Goal: Task Accomplishment & Management: Use online tool/utility

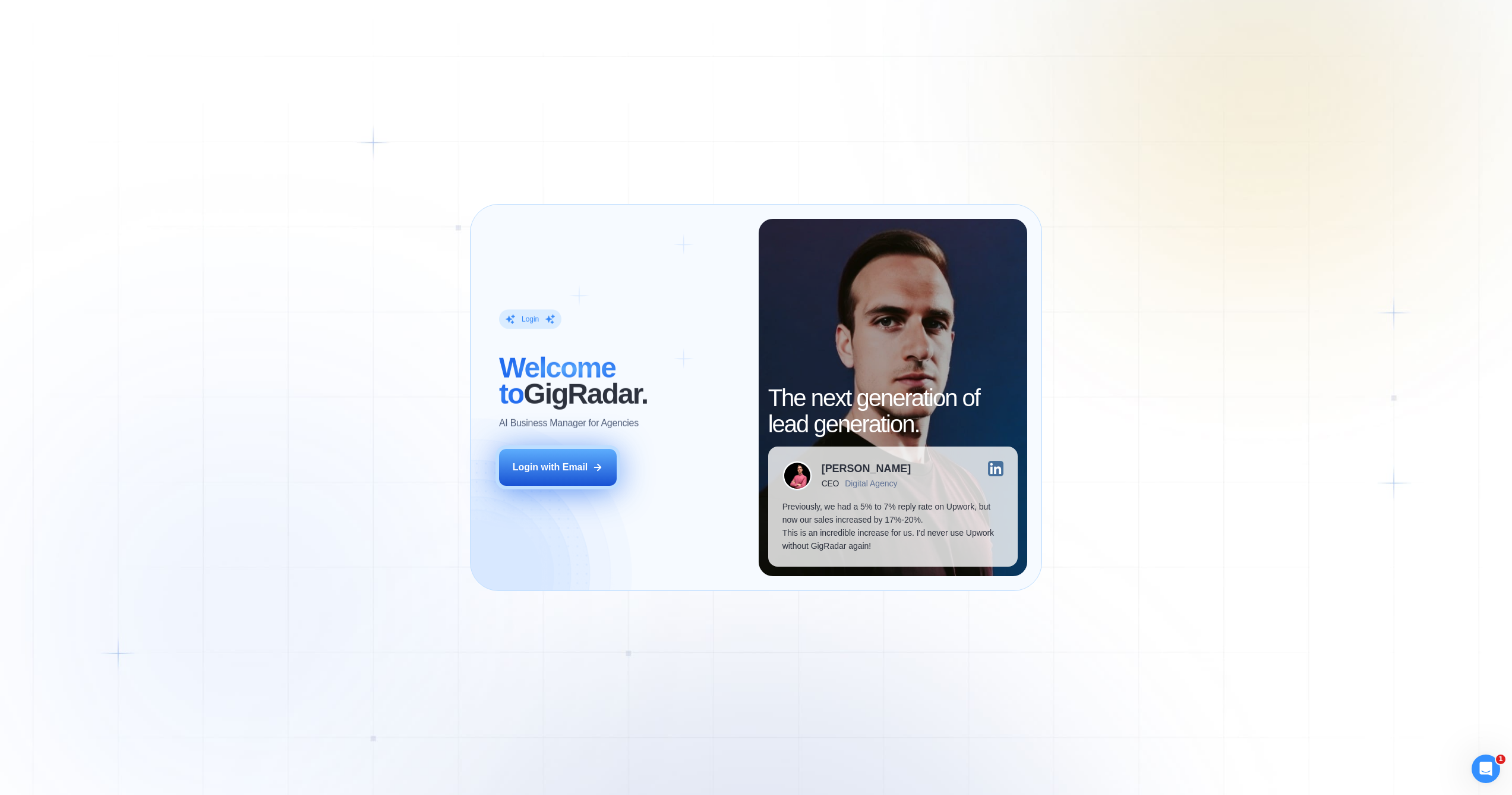
click at [573, 472] on div "Login with Email" at bounding box center [550, 467] width 76 height 13
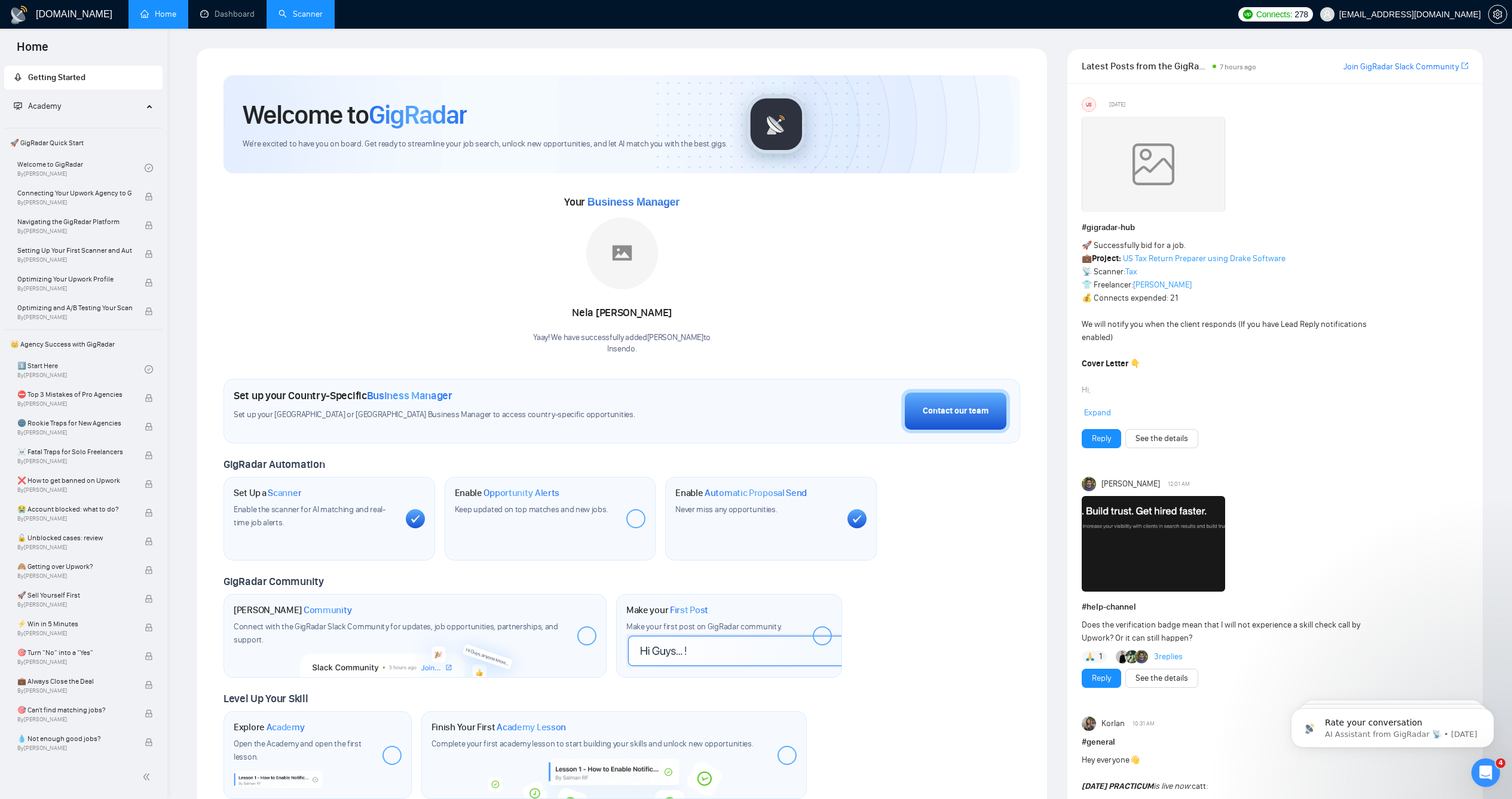
click at [283, 19] on link "Scanner" at bounding box center [300, 14] width 44 height 10
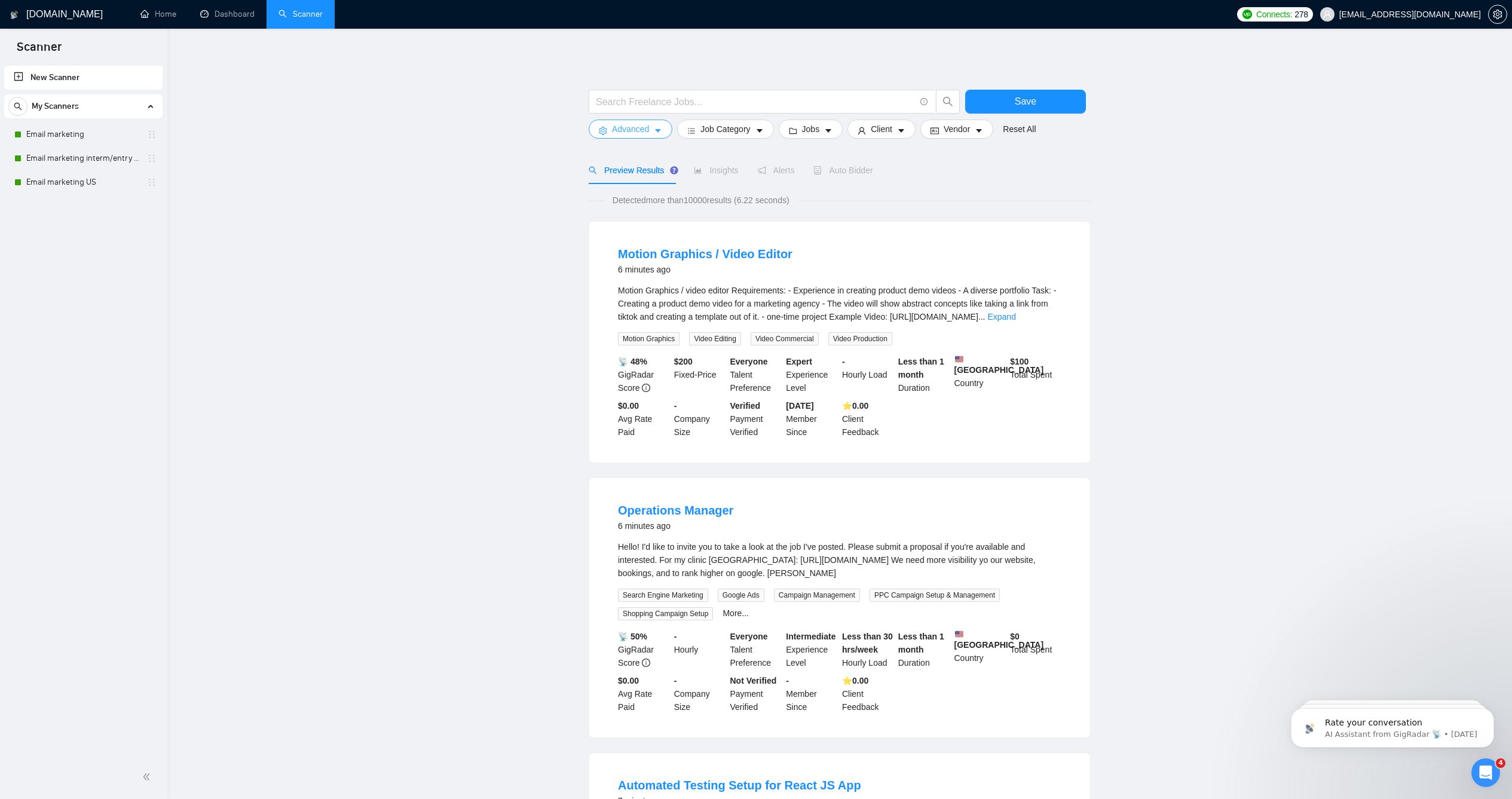
click at [630, 136] on span "Advanced" at bounding box center [630, 129] width 37 height 13
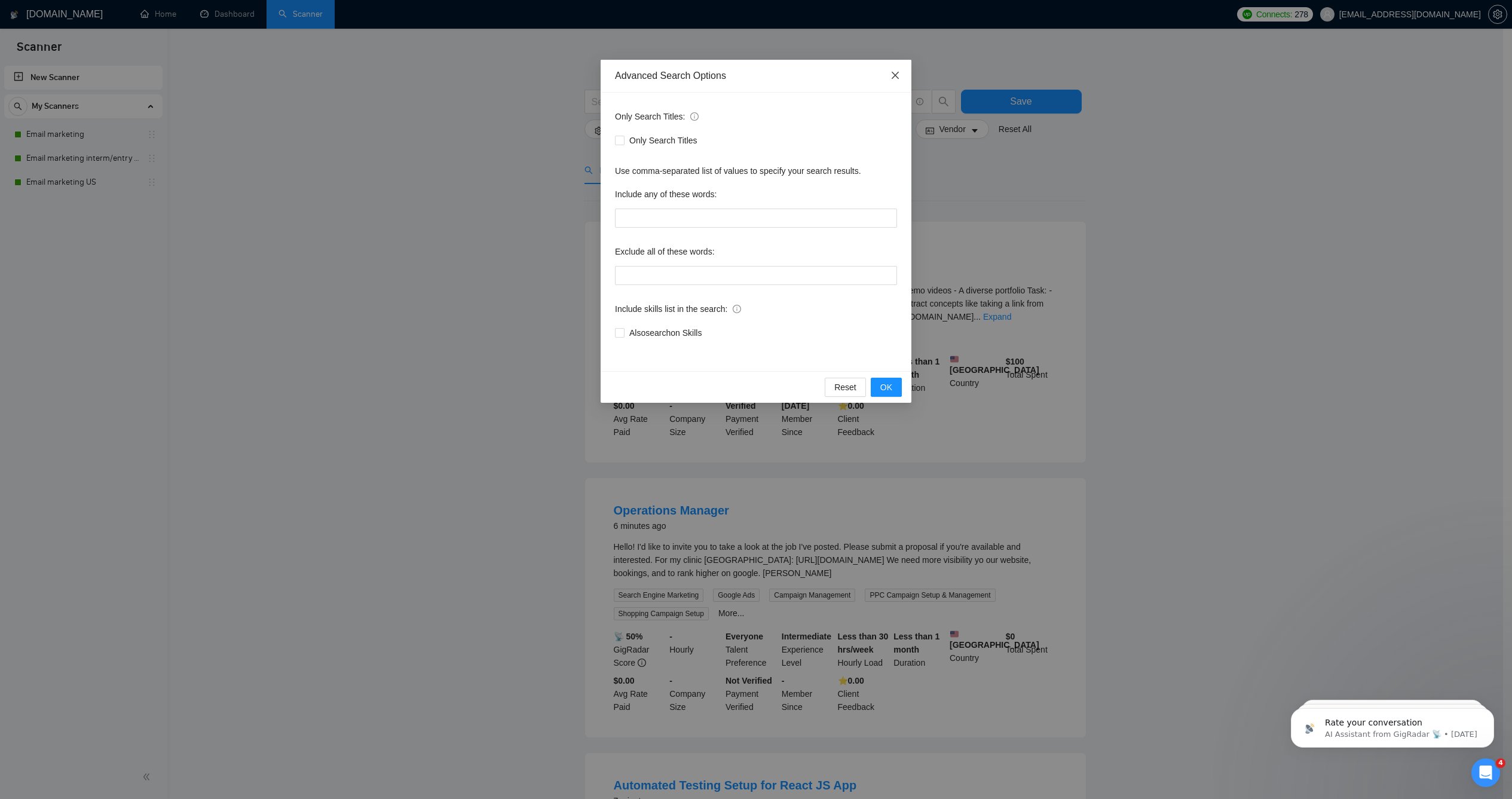
click at [893, 83] on span "Close" at bounding box center [895, 75] width 32 height 32
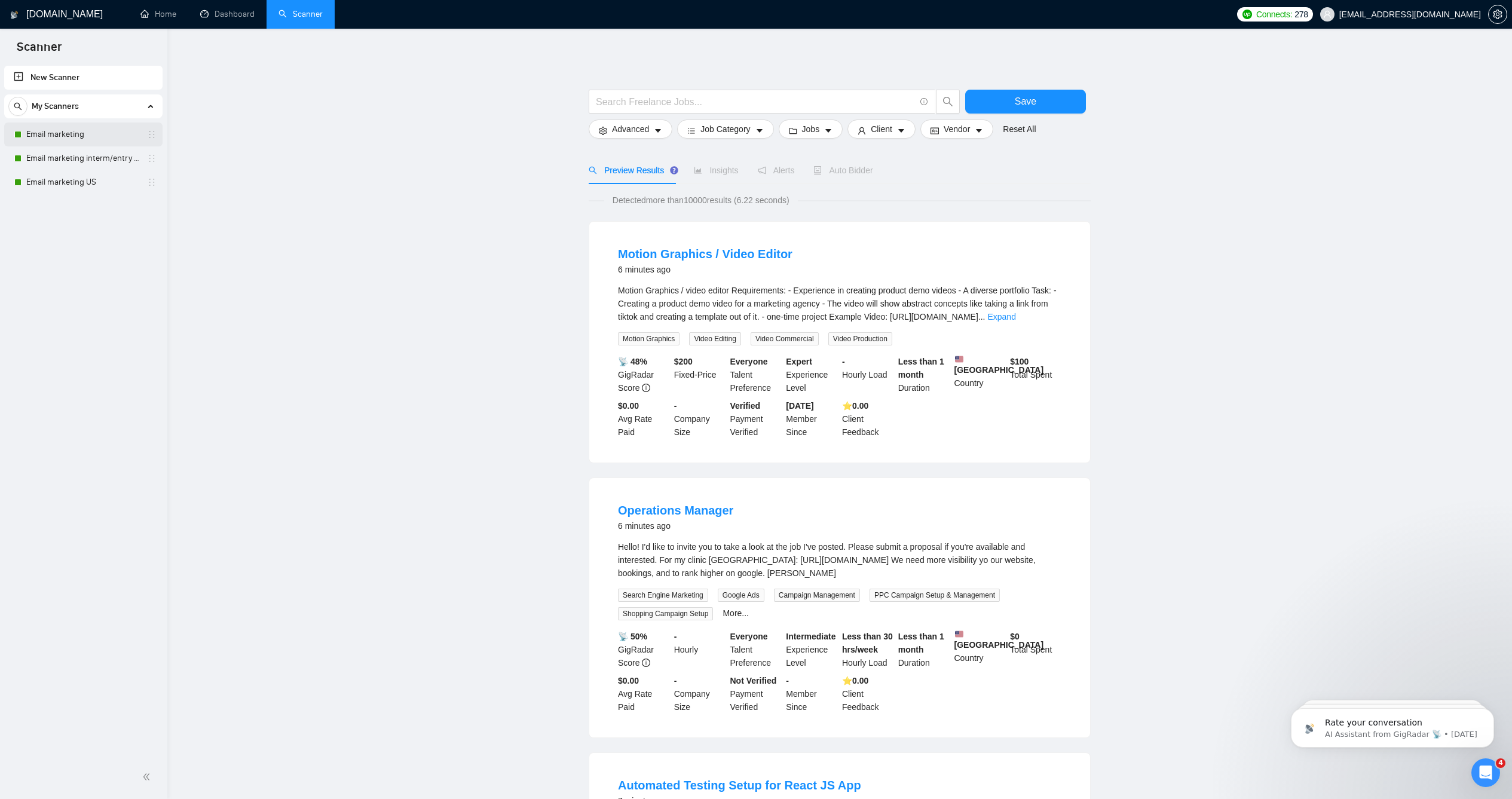
click at [92, 127] on link "Email marketing" at bounding box center [83, 134] width 114 height 24
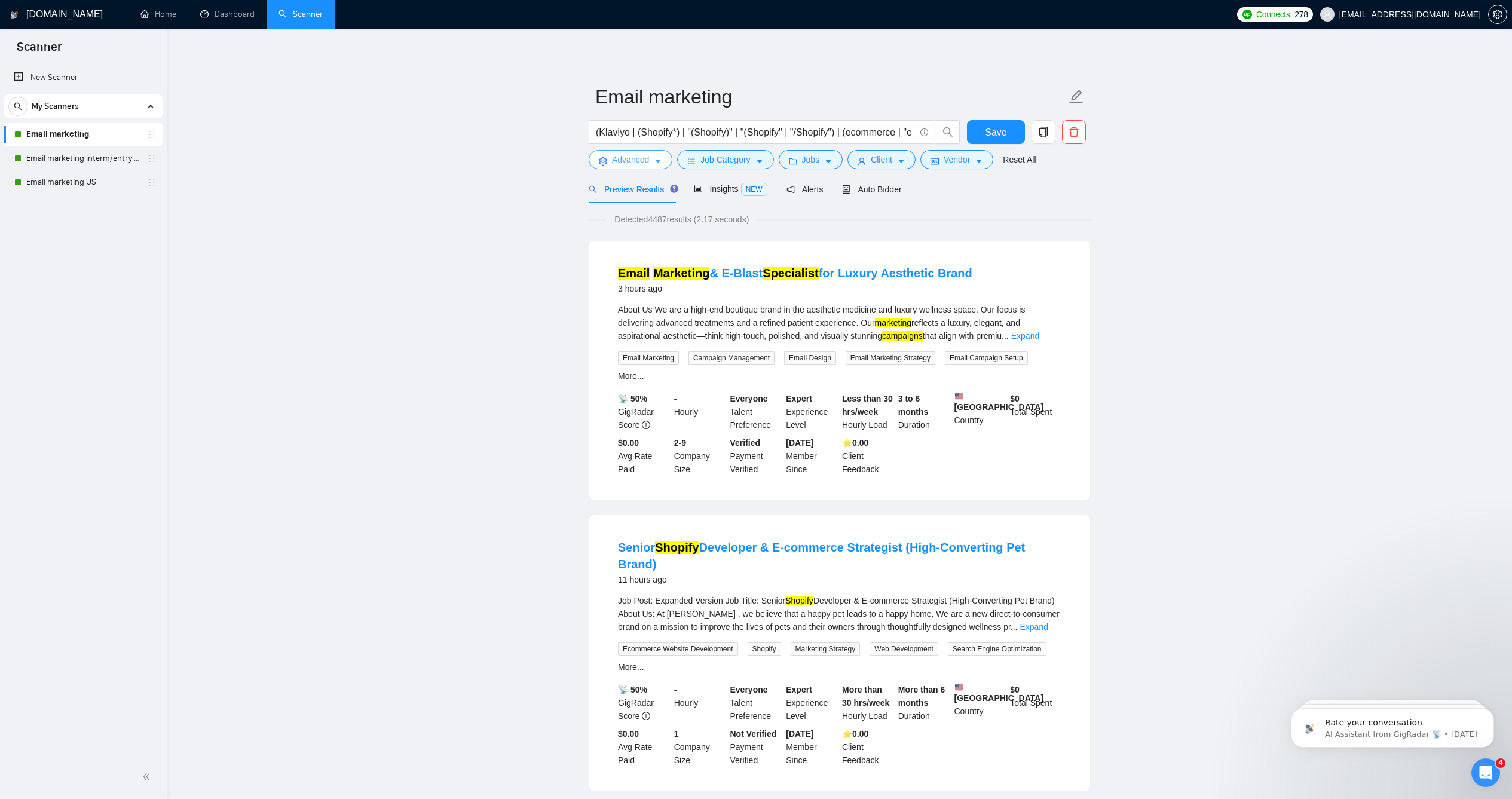
click at [655, 164] on icon "caret-down" at bounding box center [658, 161] width 6 height 4
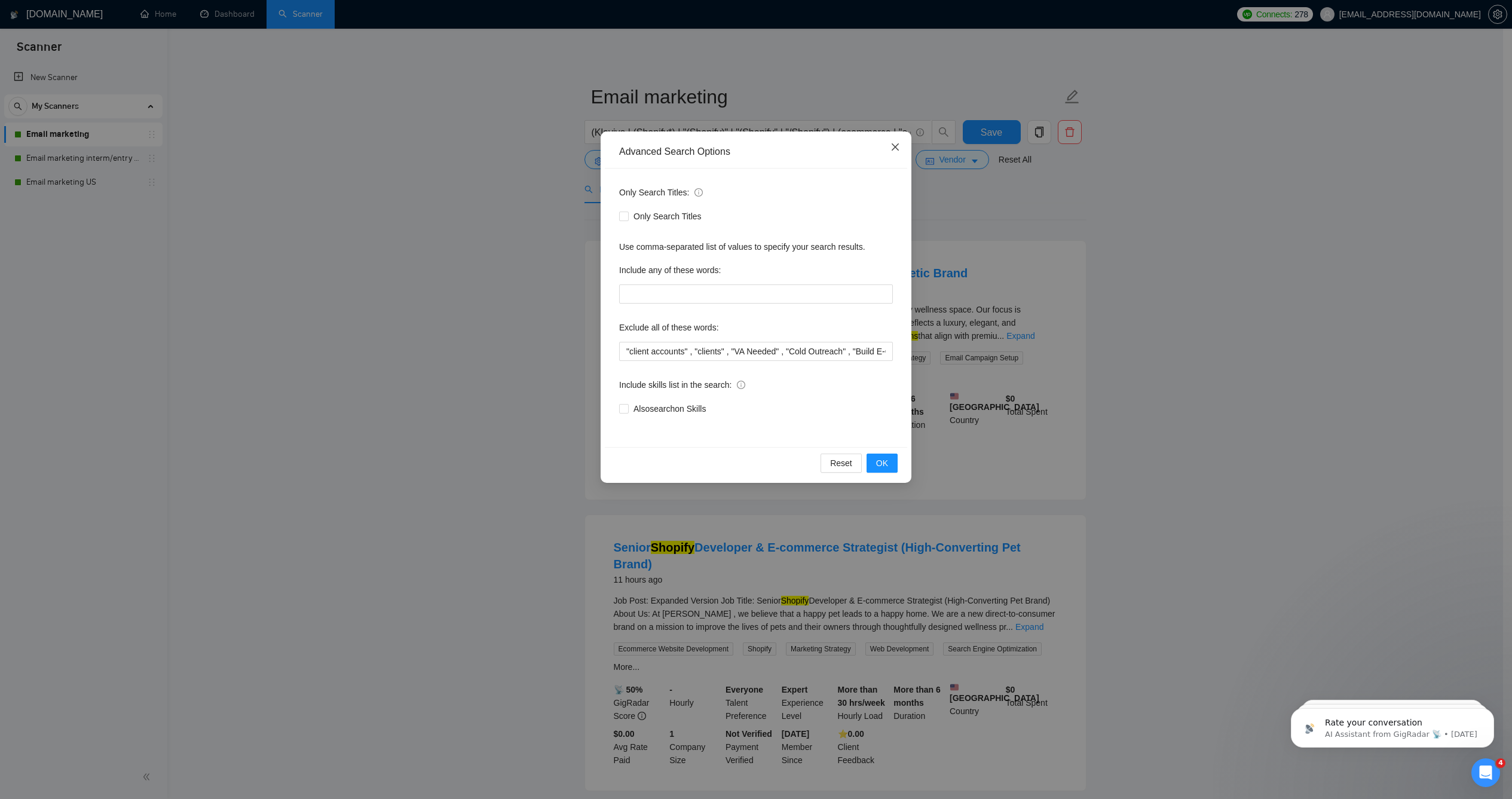
click at [890, 152] on icon "close" at bounding box center [895, 146] width 10 height 10
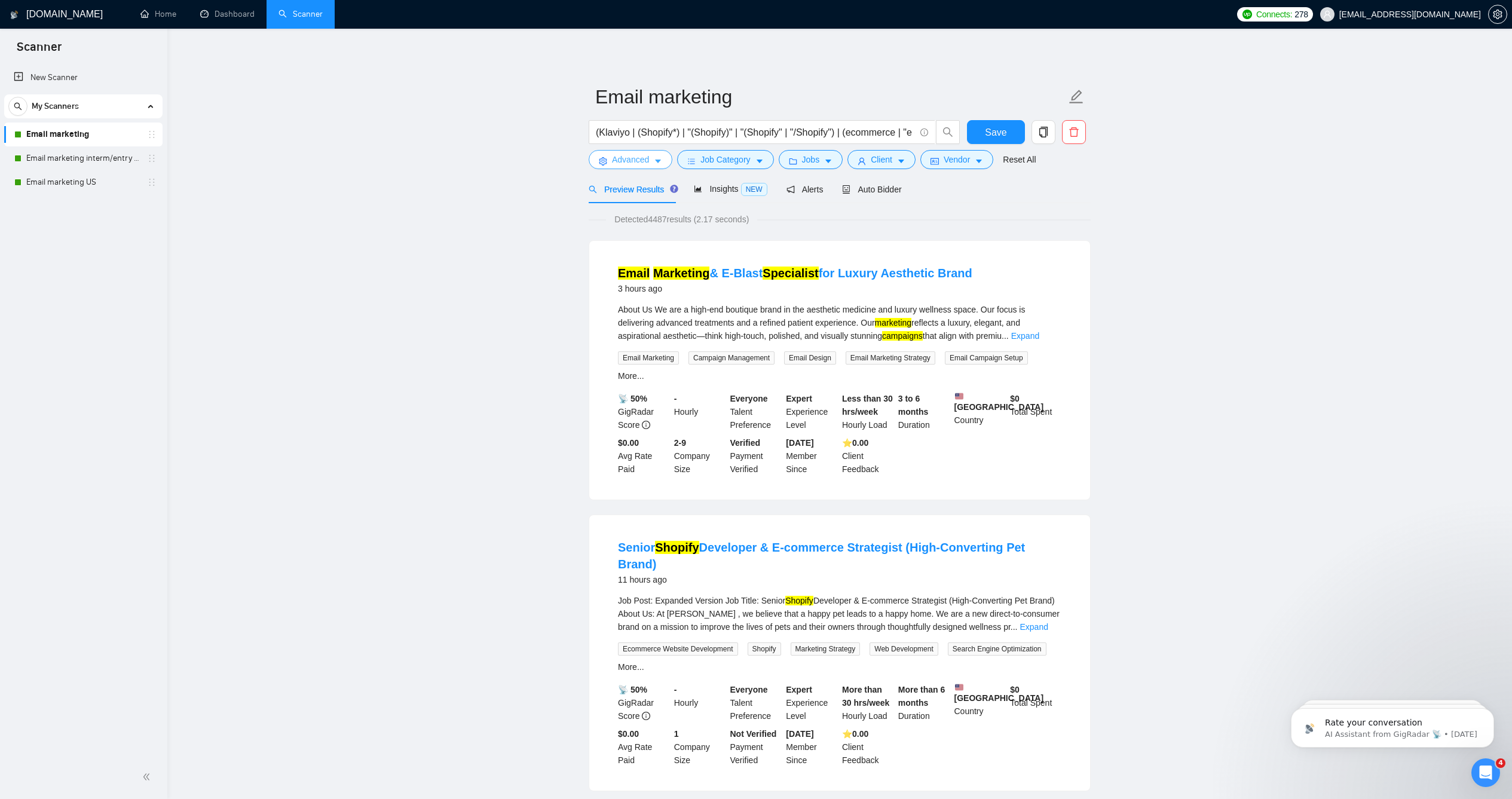
click at [632, 166] on span "Advanced" at bounding box center [630, 160] width 37 height 13
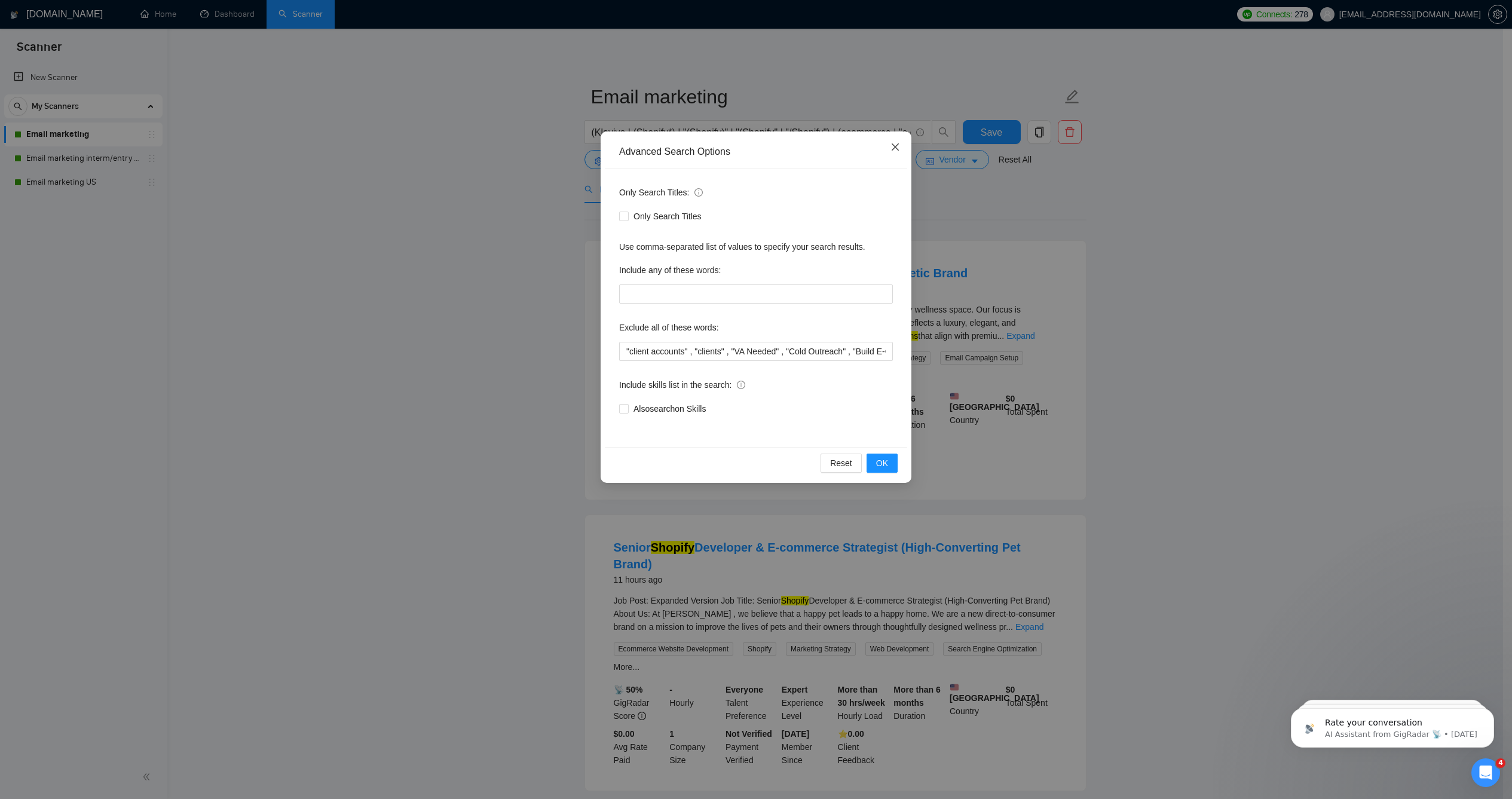
click at [885, 149] on span "Close" at bounding box center [895, 147] width 32 height 32
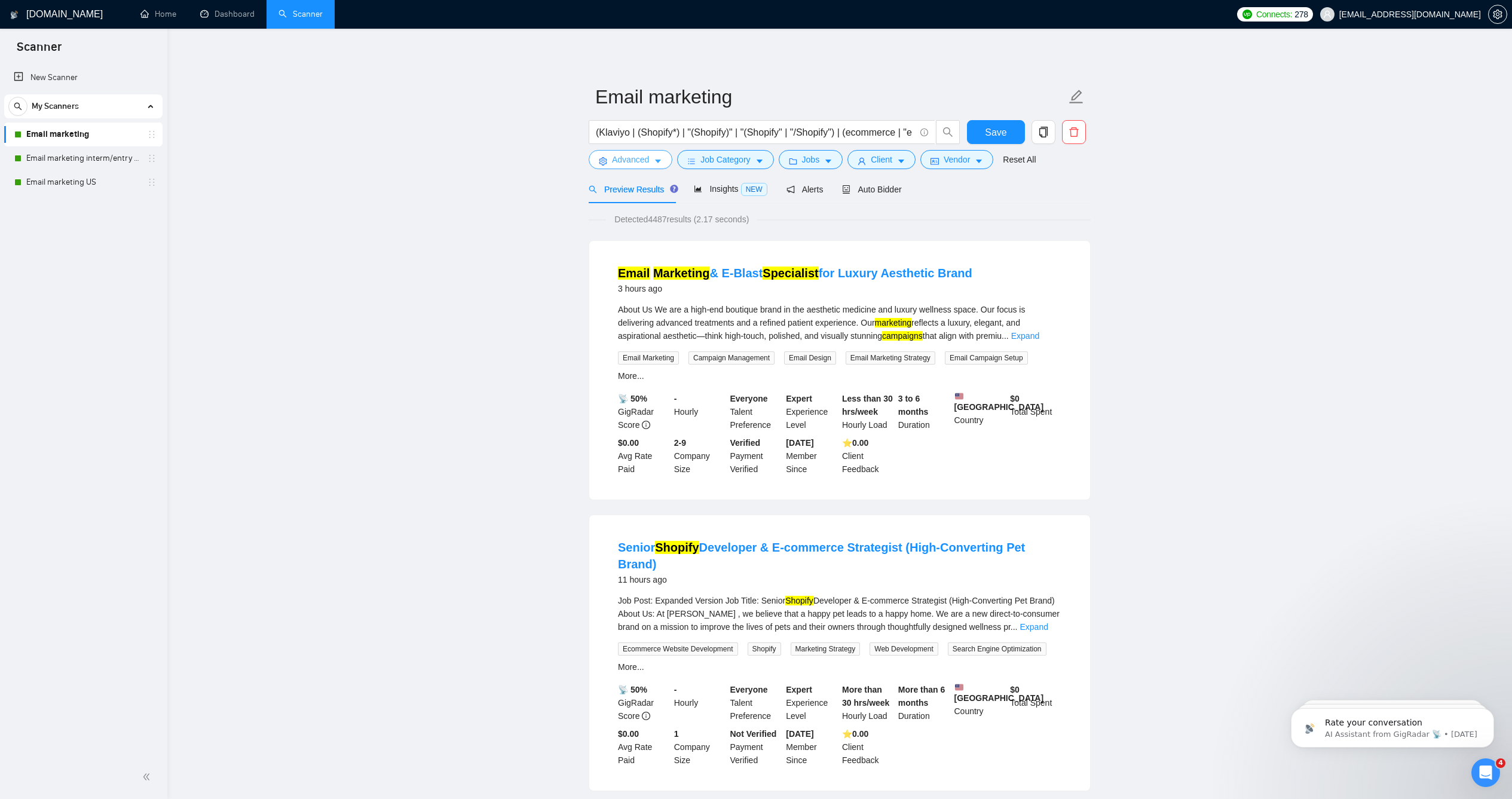
click at [660, 169] on button "Advanced" at bounding box center [630, 160] width 84 height 19
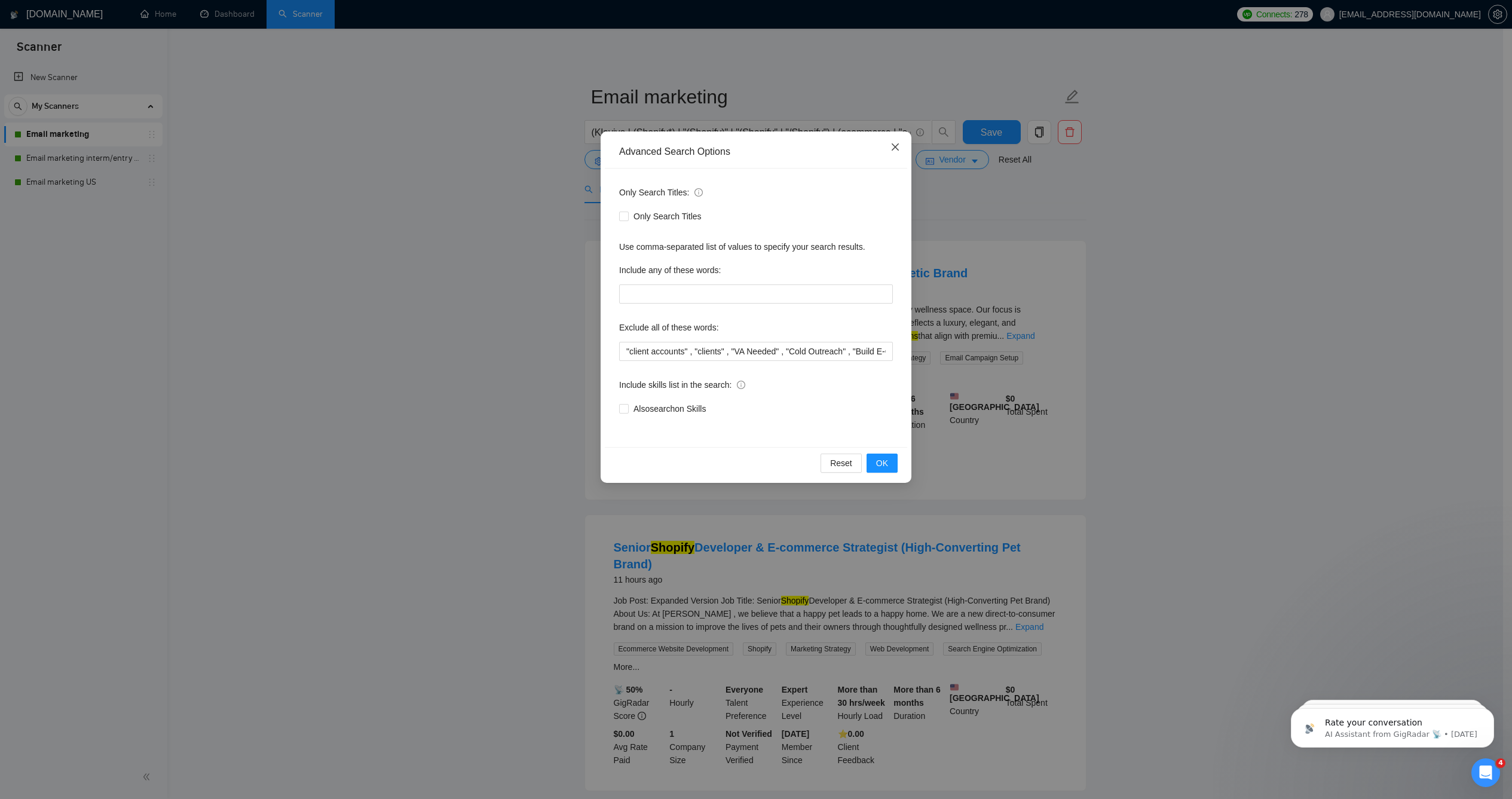
click at [890, 152] on span "Close" at bounding box center [895, 147] width 32 height 32
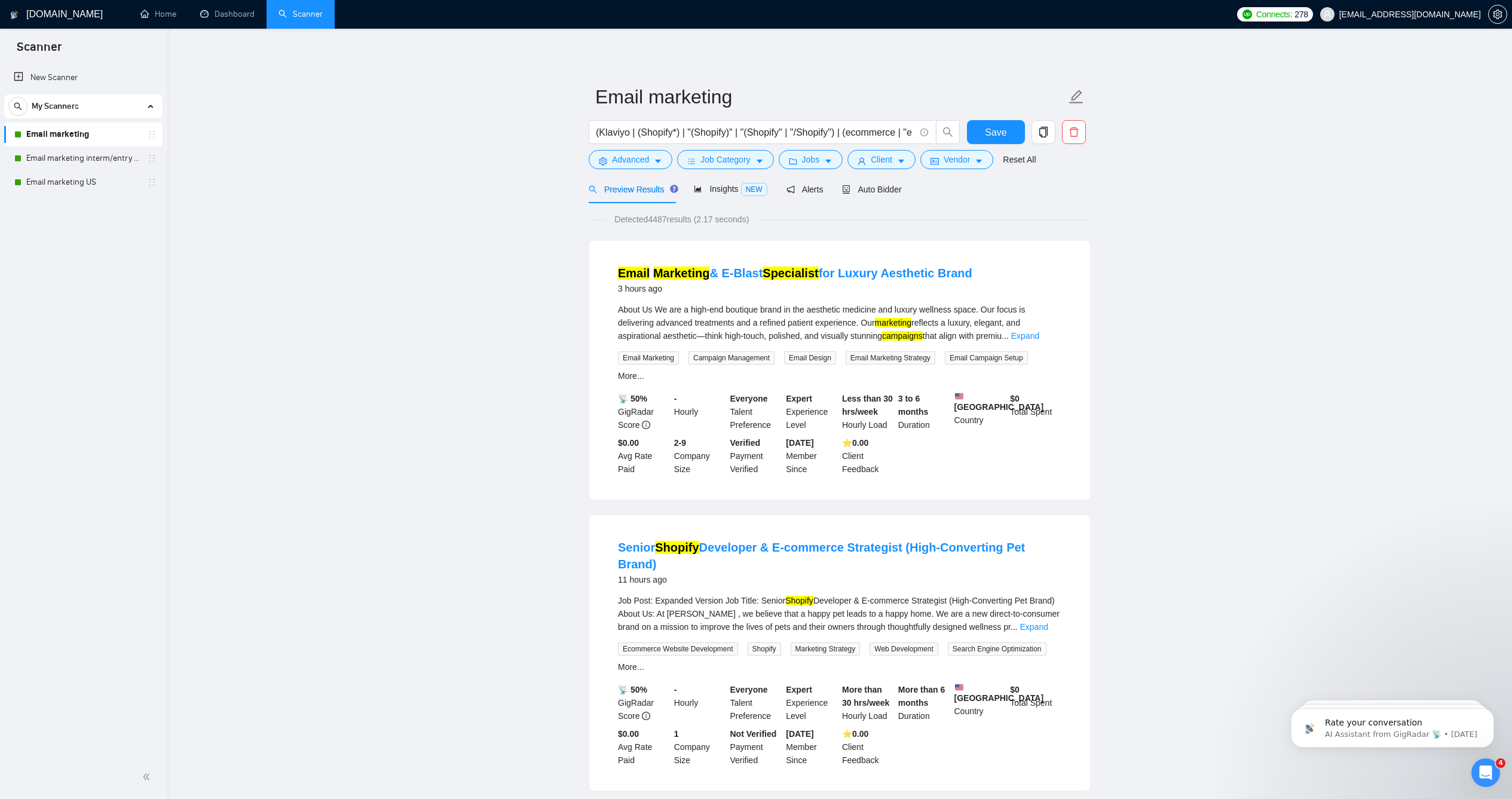
click at [743, 166] on span "Job Category" at bounding box center [725, 160] width 49 height 13
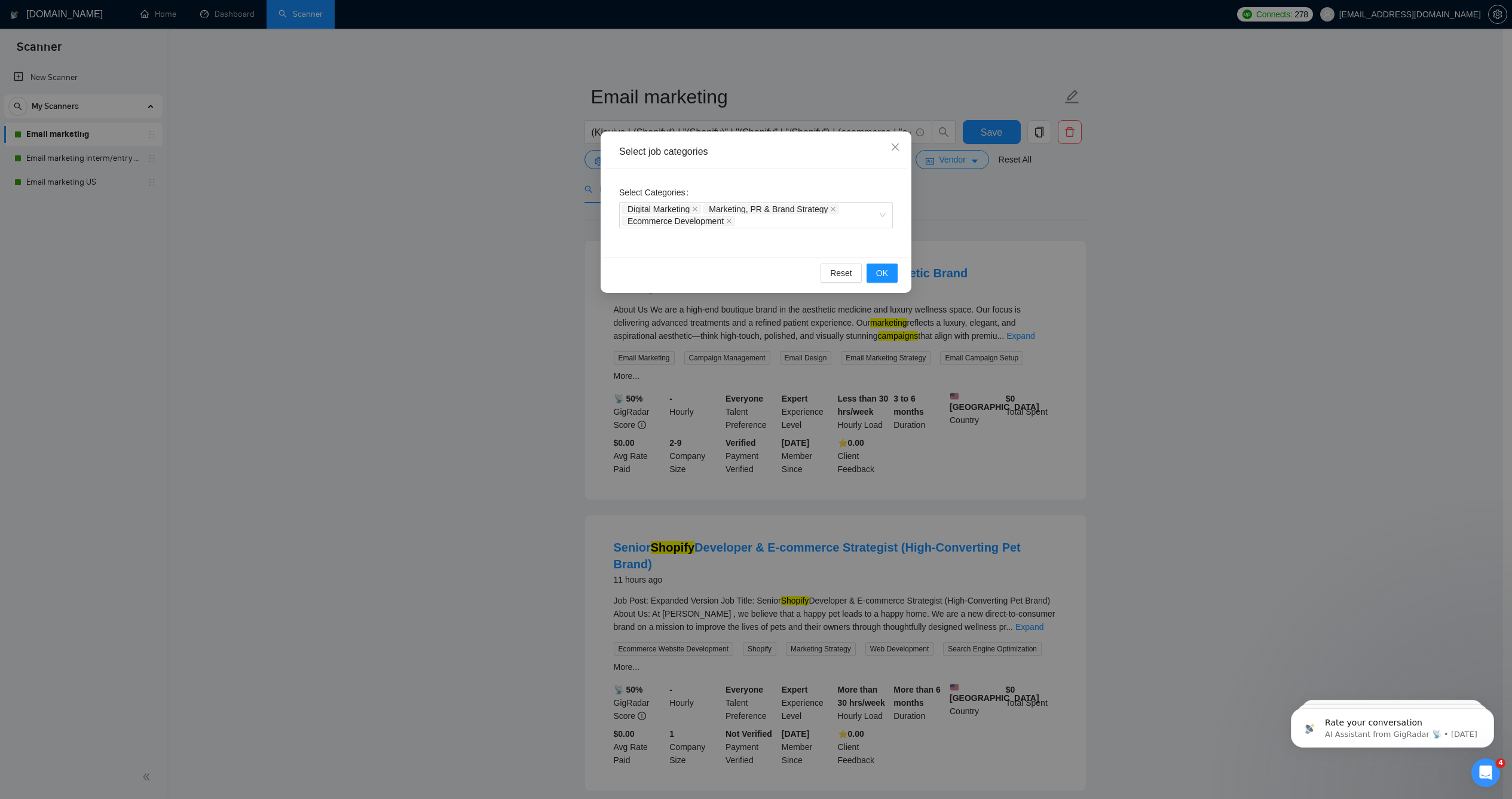
click at [556, 223] on div "Select job categories Select Categories Digital Marketing Marketing, PR & Brand…" at bounding box center [756, 400] width 1512 height 799
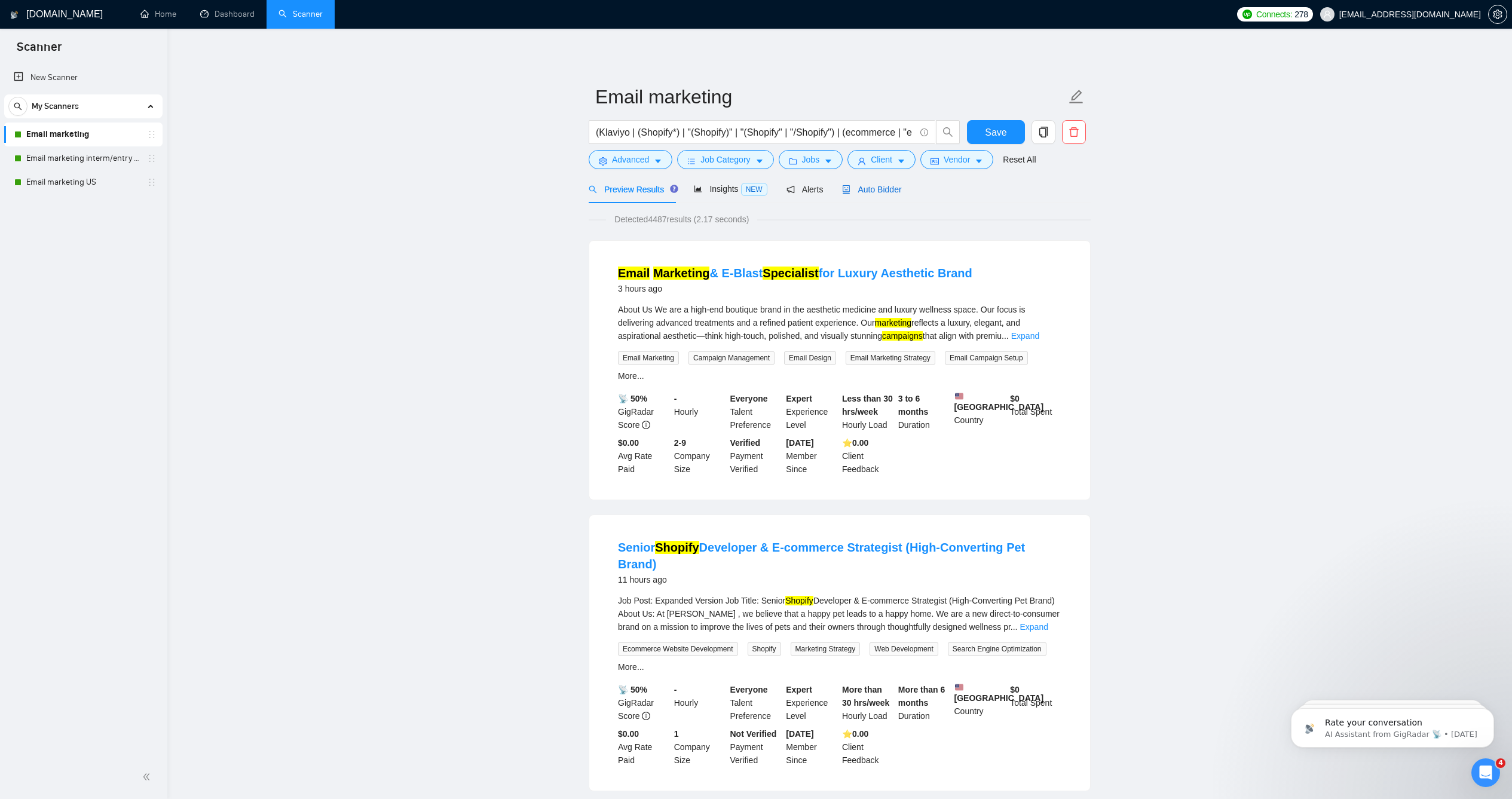
click at [864, 194] on span "Auto Bidder" at bounding box center [871, 189] width 59 height 10
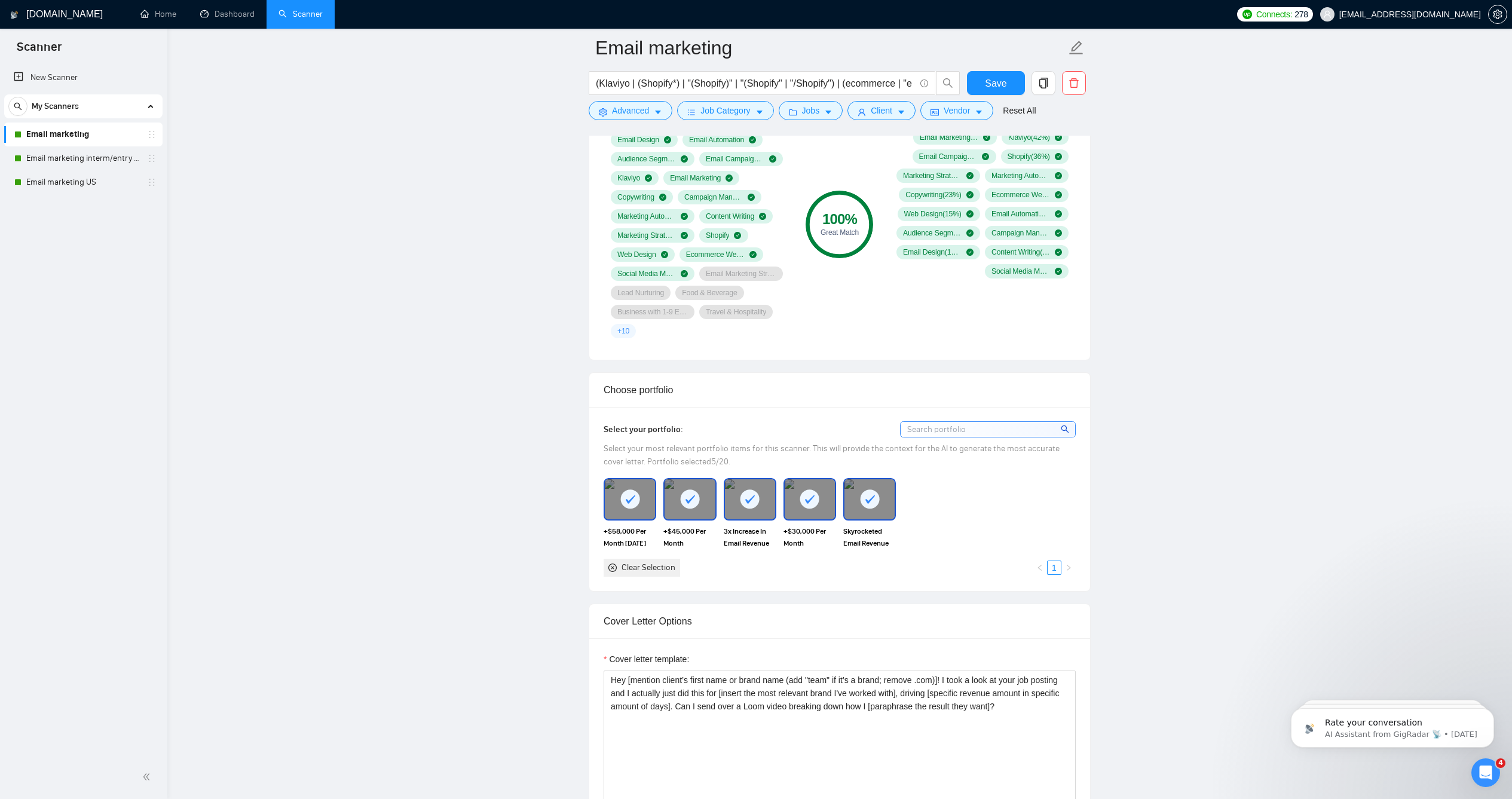
scroll to position [1020, 0]
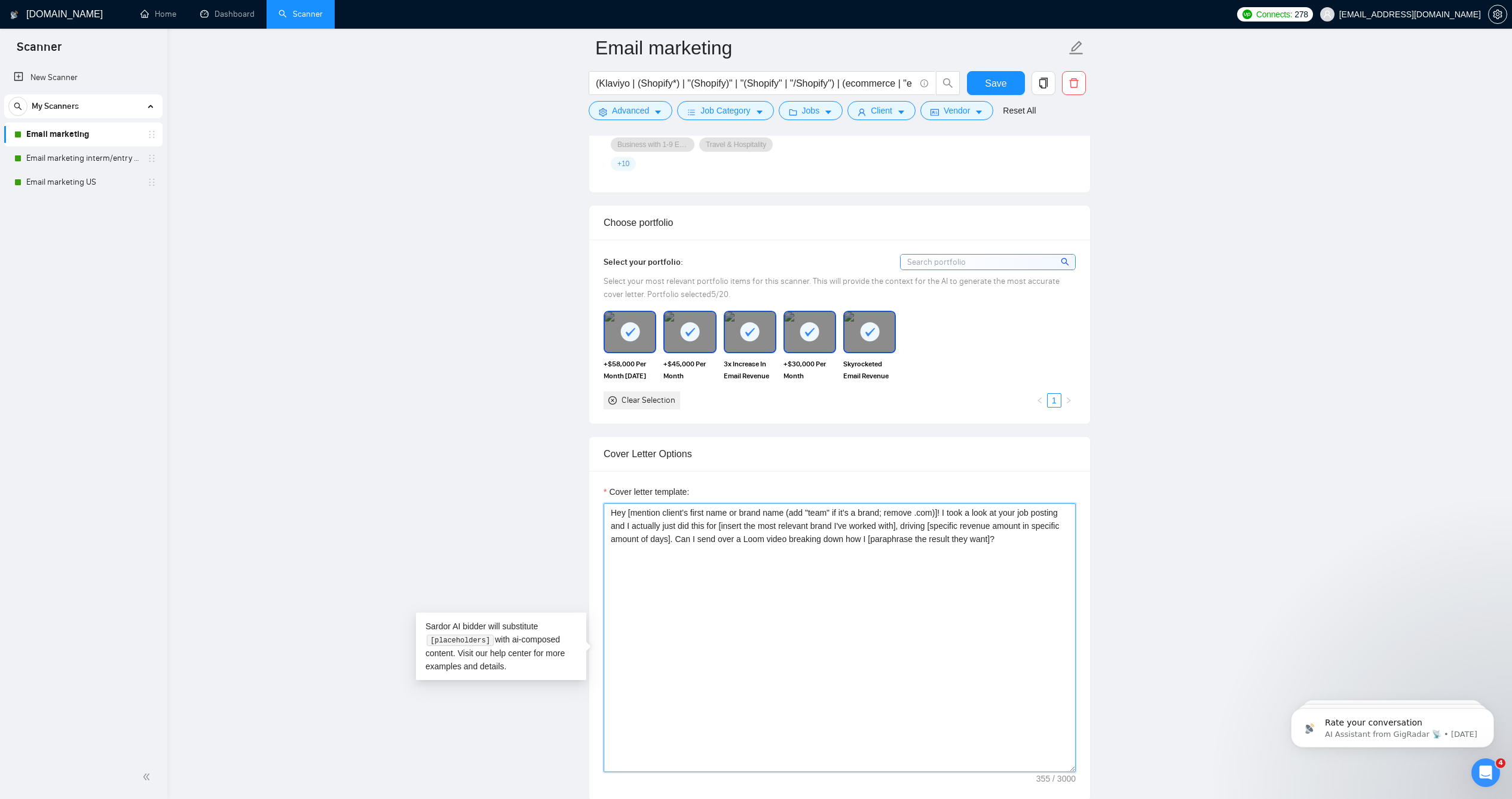
drag, startPoint x: 1050, startPoint y: 563, endPoint x: 952, endPoint y: 526, distance: 104.8
click at [952, 526] on textarea "Hey [mention client’s first name or brand name (add "team" if it’s a brand; rem…" at bounding box center [840, 638] width 472 height 269
click at [740, 549] on textarea "Hey [mention client’s first name or brand name (add "team" if it’s a brand; rem…" at bounding box center [840, 638] width 472 height 269
drag, startPoint x: 986, startPoint y: 539, endPoint x: 952, endPoint y: 526, distance: 36.4
click at [952, 526] on textarea "Hey [mention client’s first name or brand name (add "team" if it’s a brand; rem…" at bounding box center [840, 638] width 472 height 269
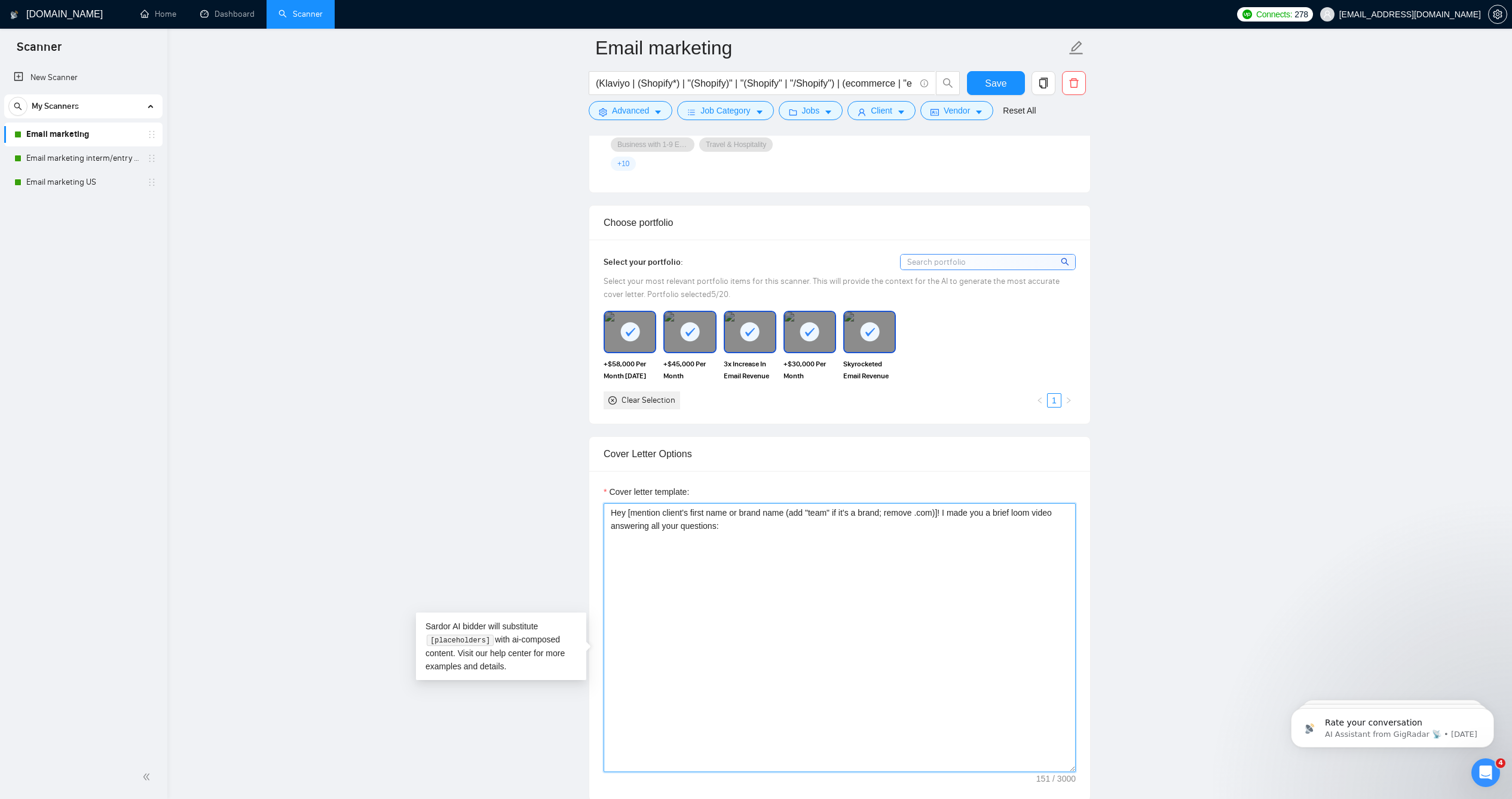
click at [651, 543] on textarea "Hey [mention client’s first name or brand name (add "team" if it’s a brand; rem…" at bounding box center [840, 638] width 472 height 269
click at [731, 549] on textarea "Hey [mention client’s first name or brand name (add "team" if it’s a brand; rem…" at bounding box center [840, 638] width 472 height 269
paste textarea "https://www.loom.com/share/5088d838269345a891b03ce5b8c91ce4?sid=5f9548b0-9b63-4…"
click at [672, 584] on textarea "Hey [mention client’s first name or brand name (add "team" if it’s a brand; rem…" at bounding box center [840, 638] width 472 height 269
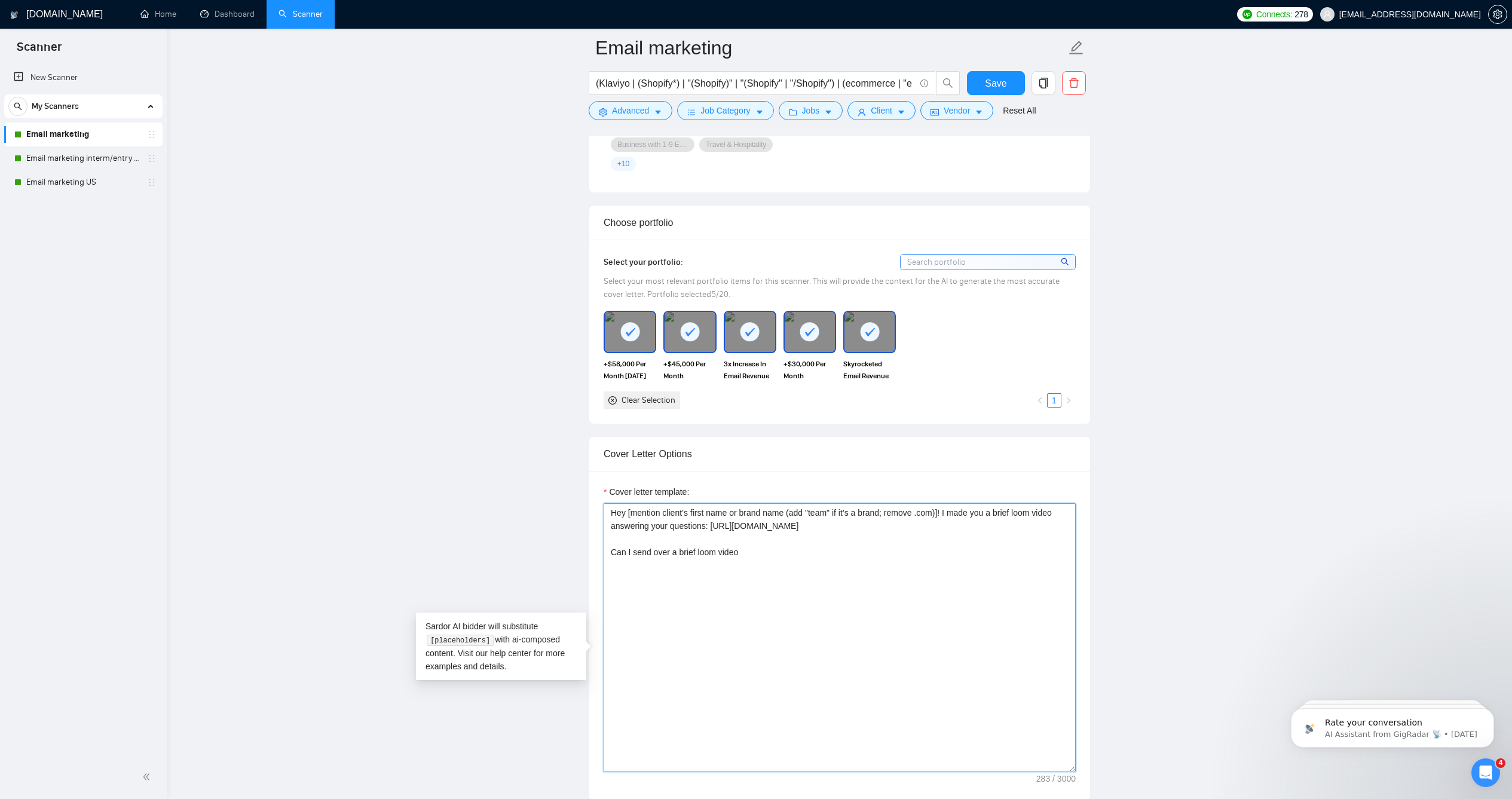
click at [670, 584] on textarea "Hey [mention client’s first name or brand name (add "team" if it’s a brand; rem…" at bounding box center [840, 638] width 472 height 269
click at [763, 584] on textarea "Hey [mention client’s first name or brand name (add "team" if it’s a brand; rem…" at bounding box center [840, 638] width 472 height 269
click at [1323, 617] on main "Email marketing (Klaviyo | (Shopify*) | "(Shopify)" | "(Shopify" | "/Shopify") …" at bounding box center [840, 810] width 1307 height 3566
drag, startPoint x: 962, startPoint y: 583, endPoint x: 607, endPoint y: 585, distance: 355.0
click at [607, 585] on textarea "Hey [mention client’s first name or brand name (add "team" if it’s a brand; rem…" at bounding box center [840, 638] width 472 height 269
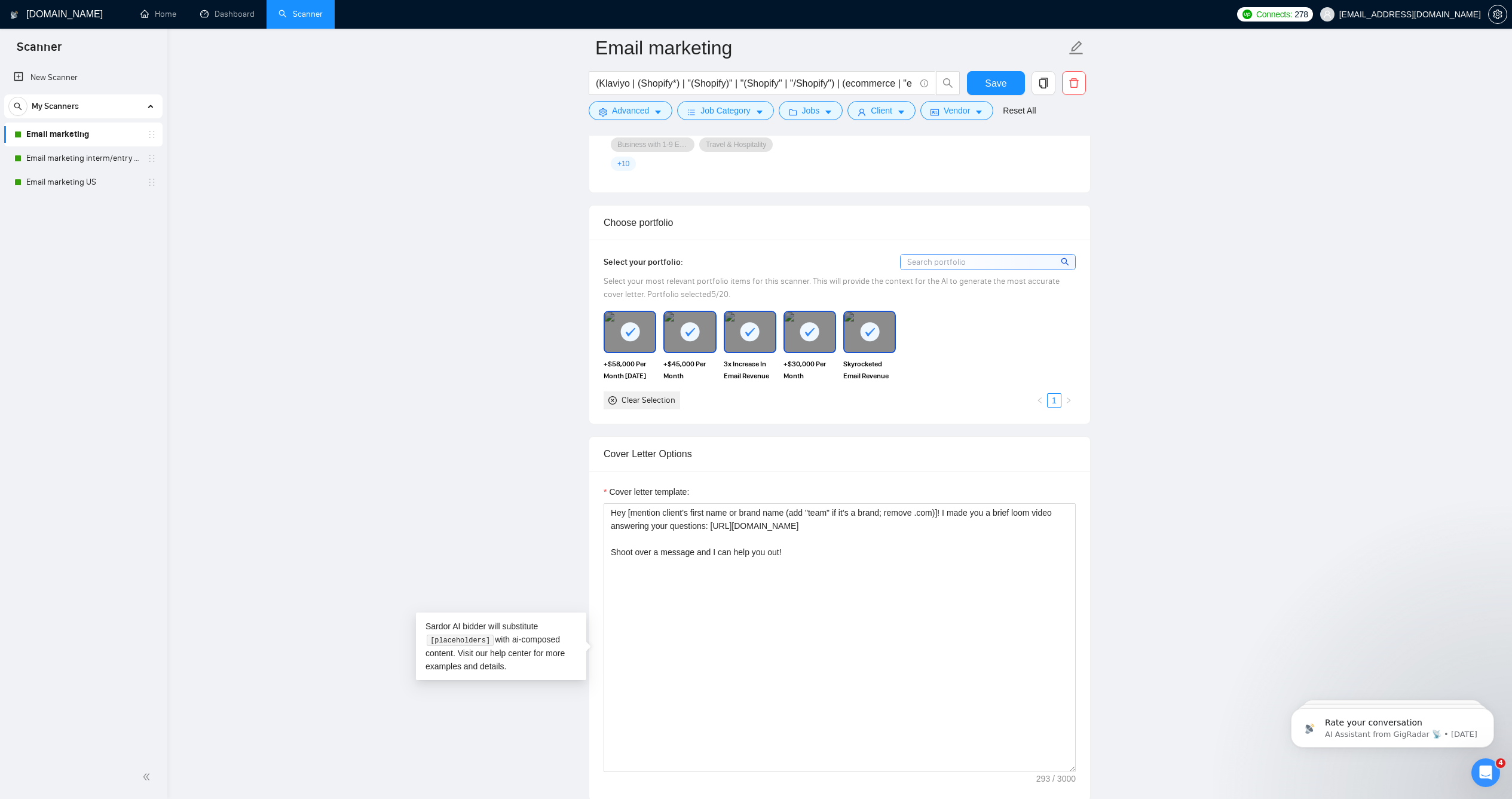
click at [1308, 553] on main "Email marketing (Klaviyo | (Shopify*) | "(Shopify)" | "(Shopify" | "/Shopify") …" at bounding box center [840, 810] width 1307 height 3566
drag, startPoint x: 648, startPoint y: 586, endPoint x: 590, endPoint y: 581, distance: 58.2
click at [590, 581] on div "Cover letter template: Hey [mention client’s first name or brand name (add "tea…" at bounding box center [840, 635] width 501 height 330
click at [637, 584] on textarea "Hey [mention client’s first name or brand name (add "team" if it’s a brand; rem…" at bounding box center [840, 638] width 472 height 269
click at [638, 583] on textarea "Hey [mention client’s first name or brand name (add "team" if it’s a brand; rem…" at bounding box center [840, 638] width 472 height 269
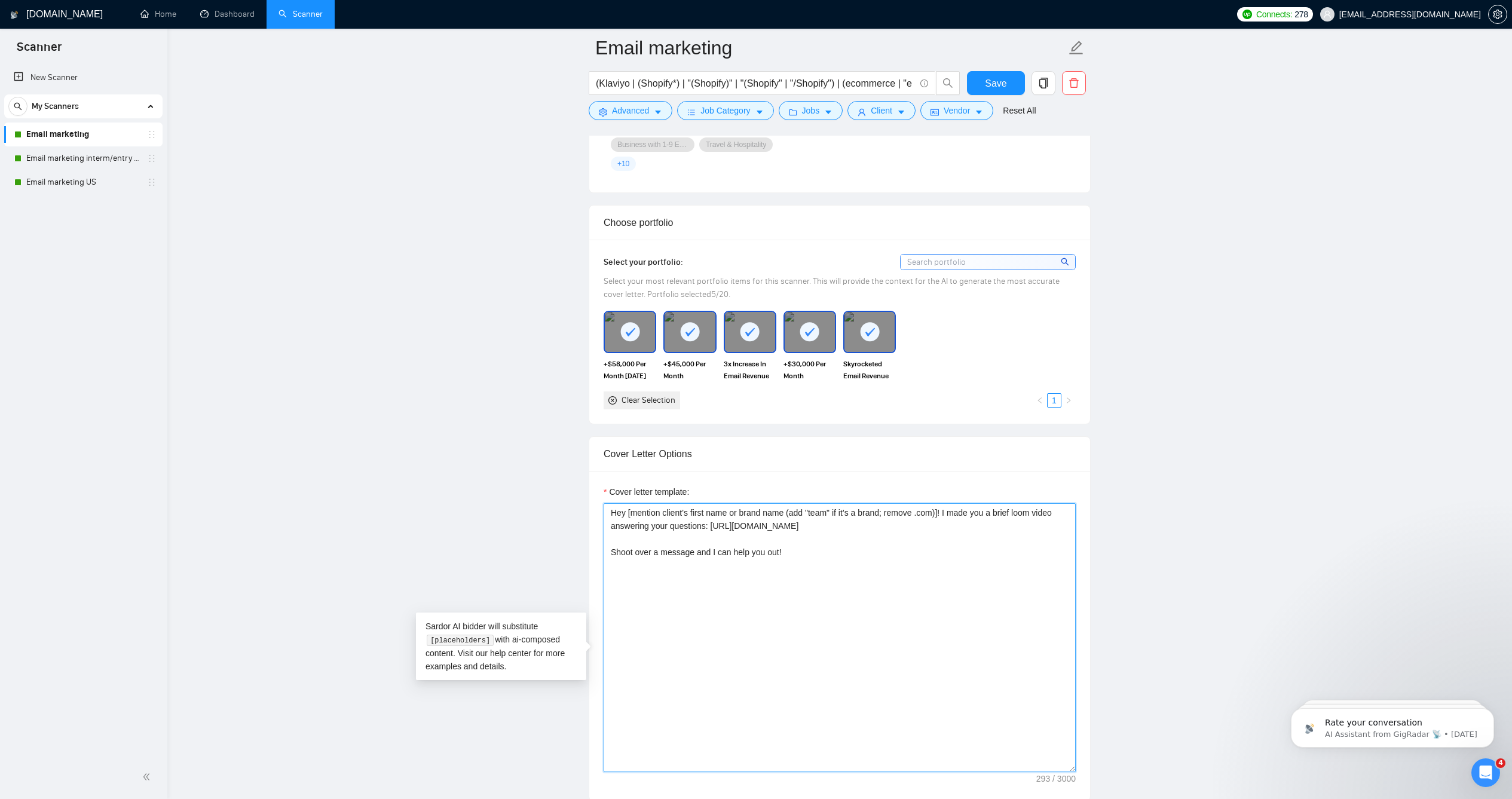
click at [638, 583] on textarea "Hey [mention client’s first name or brand name (add "team" if it’s a brand; rem…" at bounding box center [840, 638] width 472 height 269
type textarea "Hey [mention client’s first name or brand name (add "team" if it’s a brand; rem…"
click at [1215, 552] on main "Email marketing (Klaviyo | (Shopify*) | "(Shopify)" | "(Shopify" | "/Shopify") …" at bounding box center [840, 810] width 1307 height 3566
click at [787, 588] on textarea "Hey [mention client’s first name or brand name (add "team" if it’s a brand; rem…" at bounding box center [840, 638] width 472 height 269
click at [988, 84] on span "Save" at bounding box center [996, 84] width 22 height 15
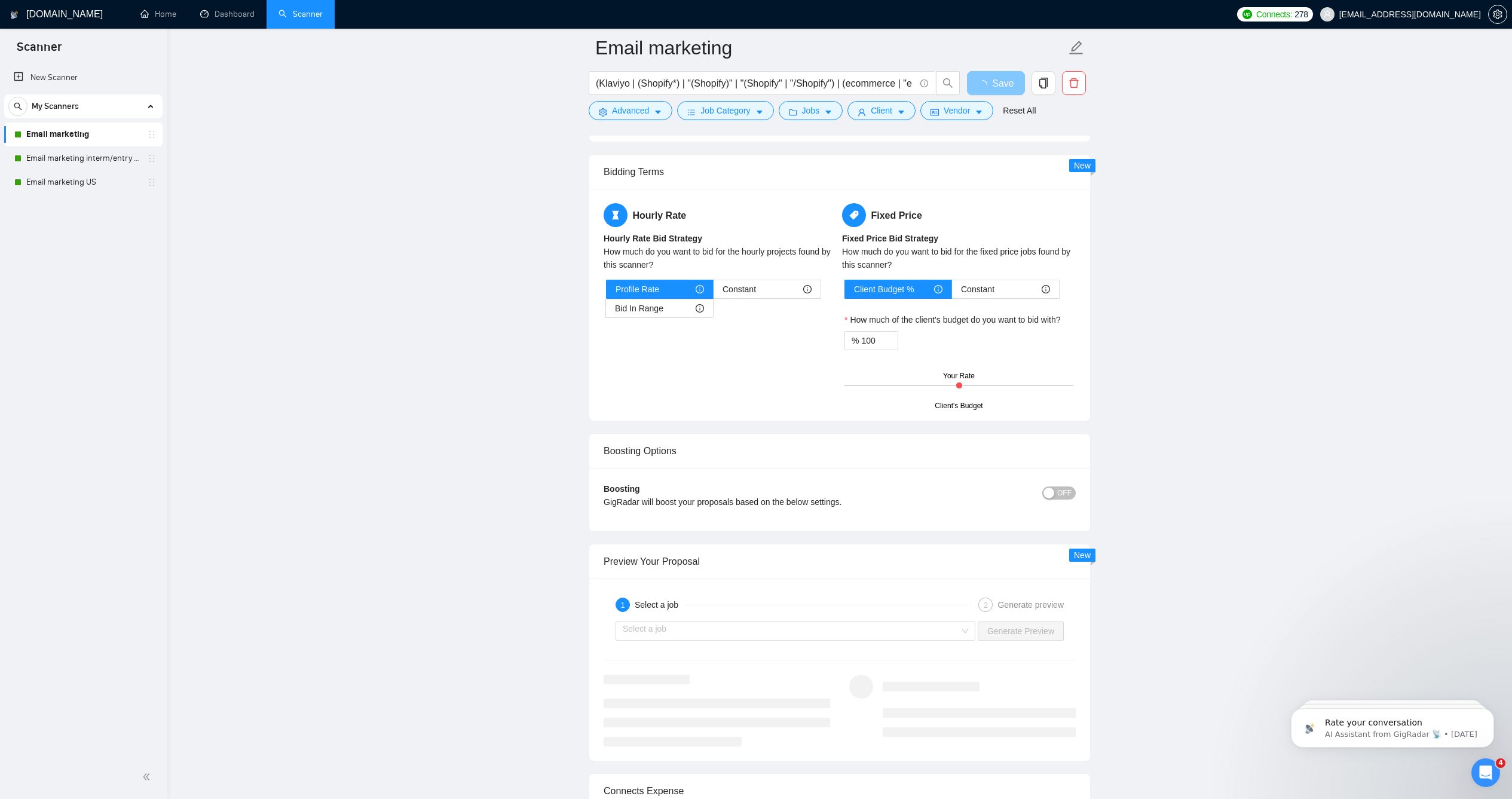
scroll to position [2030, 0]
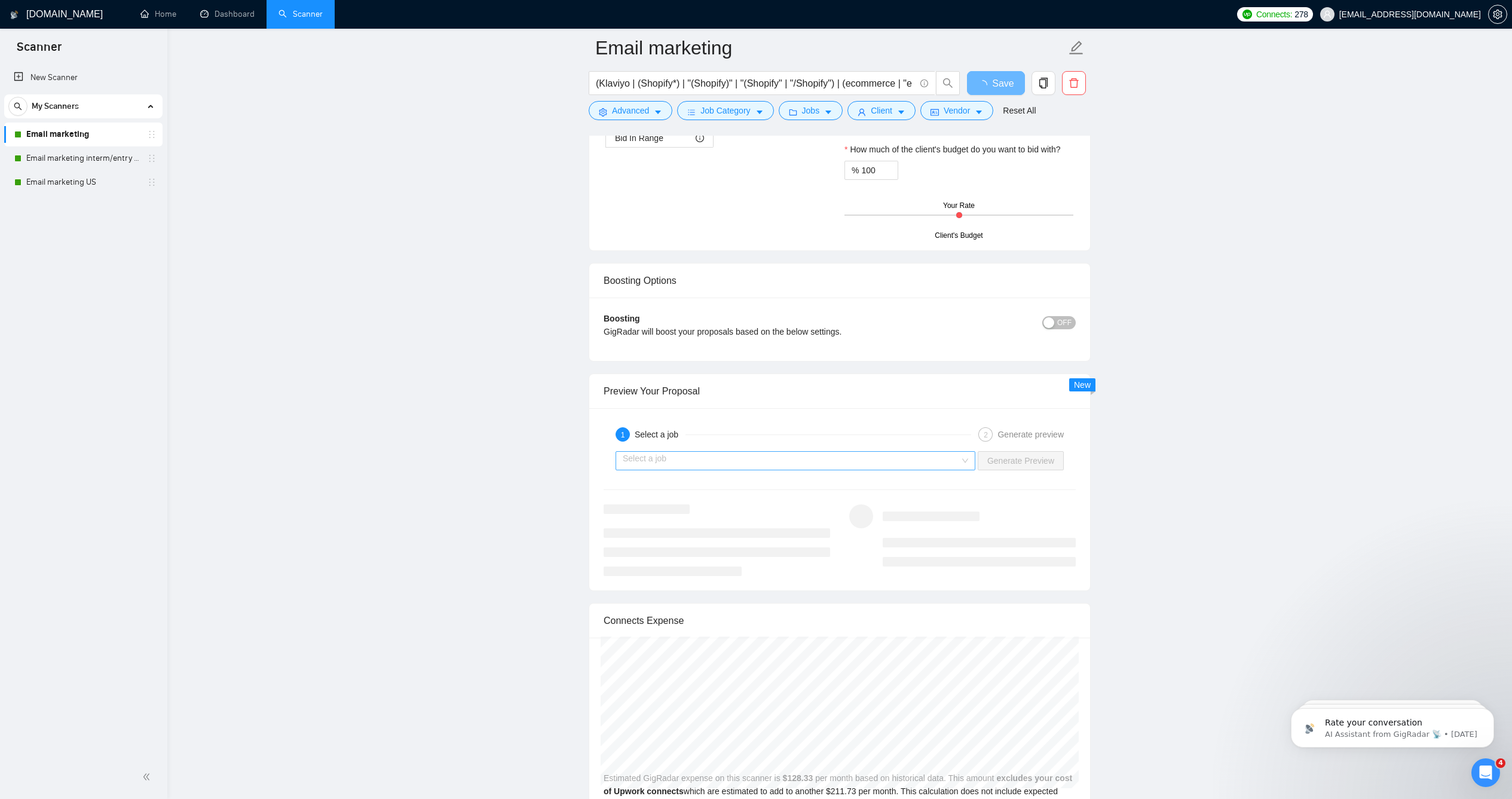
click at [924, 470] on input "search" at bounding box center [791, 461] width 337 height 18
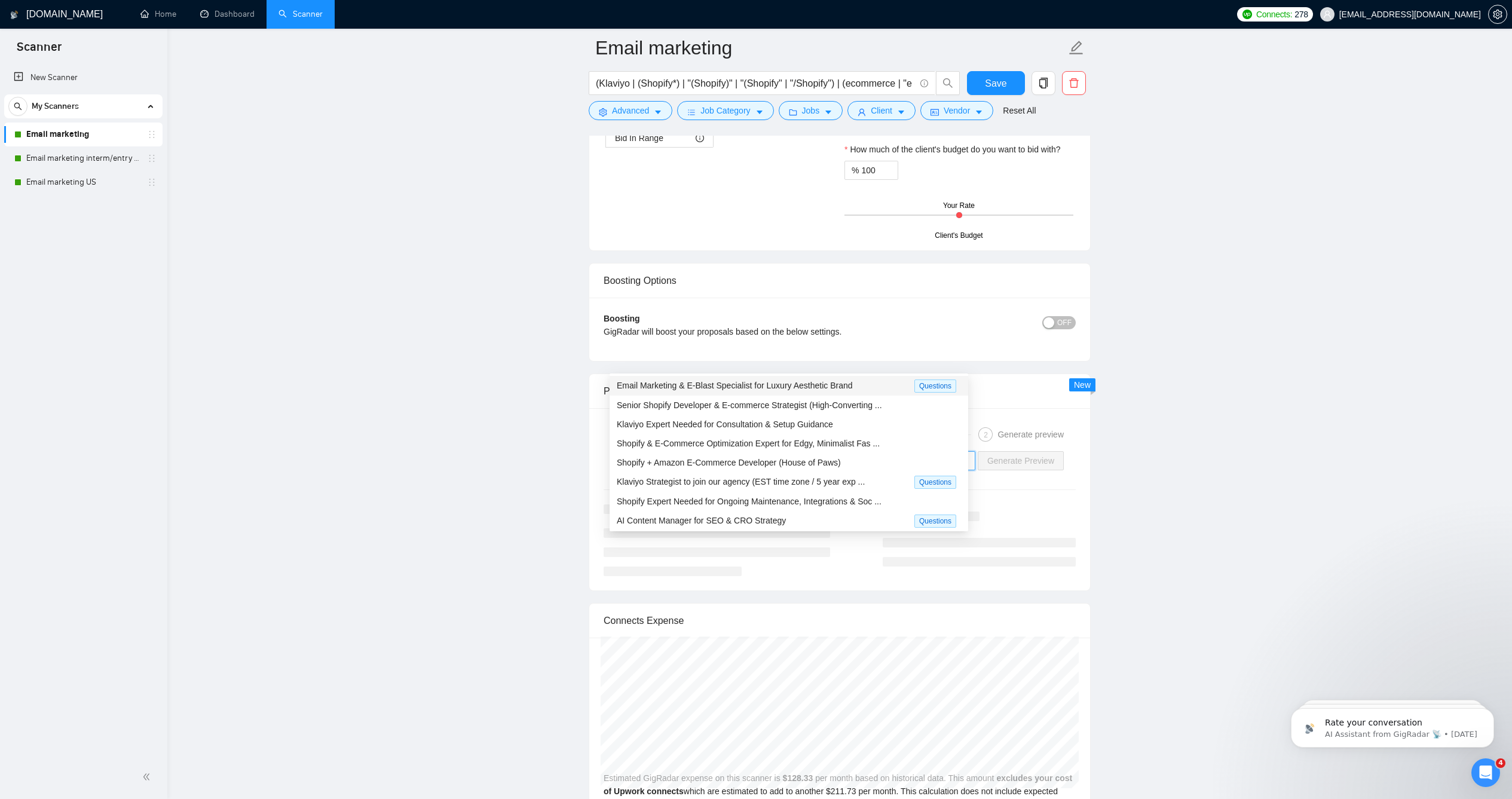
click at [811, 390] on div "Email Marketing & E-Blast Specialist for Luxury Aesthetic Brand" at bounding box center [766, 385] width 297 height 13
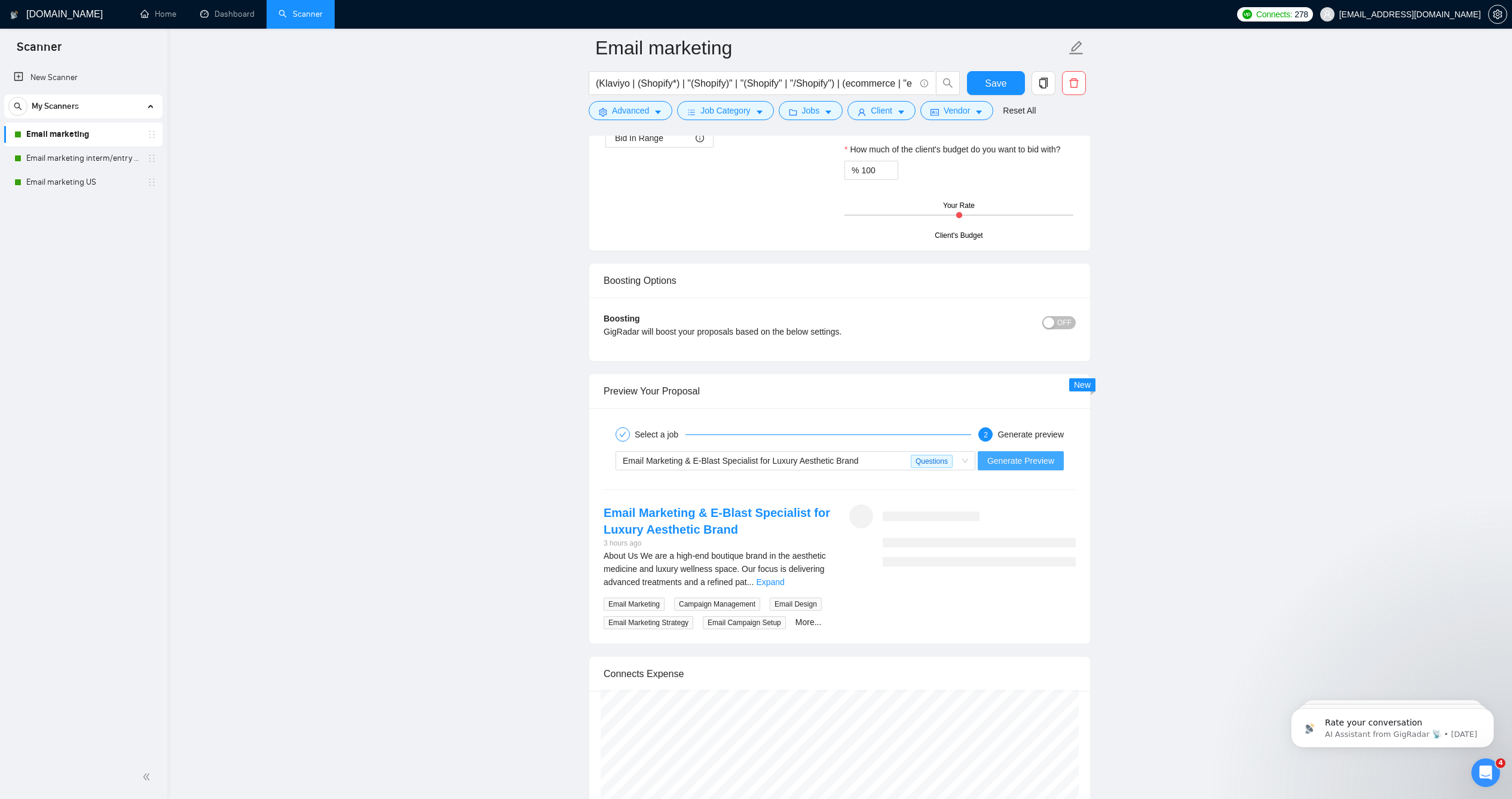
click at [1024, 467] on span "Generate Preview" at bounding box center [1021, 461] width 67 height 13
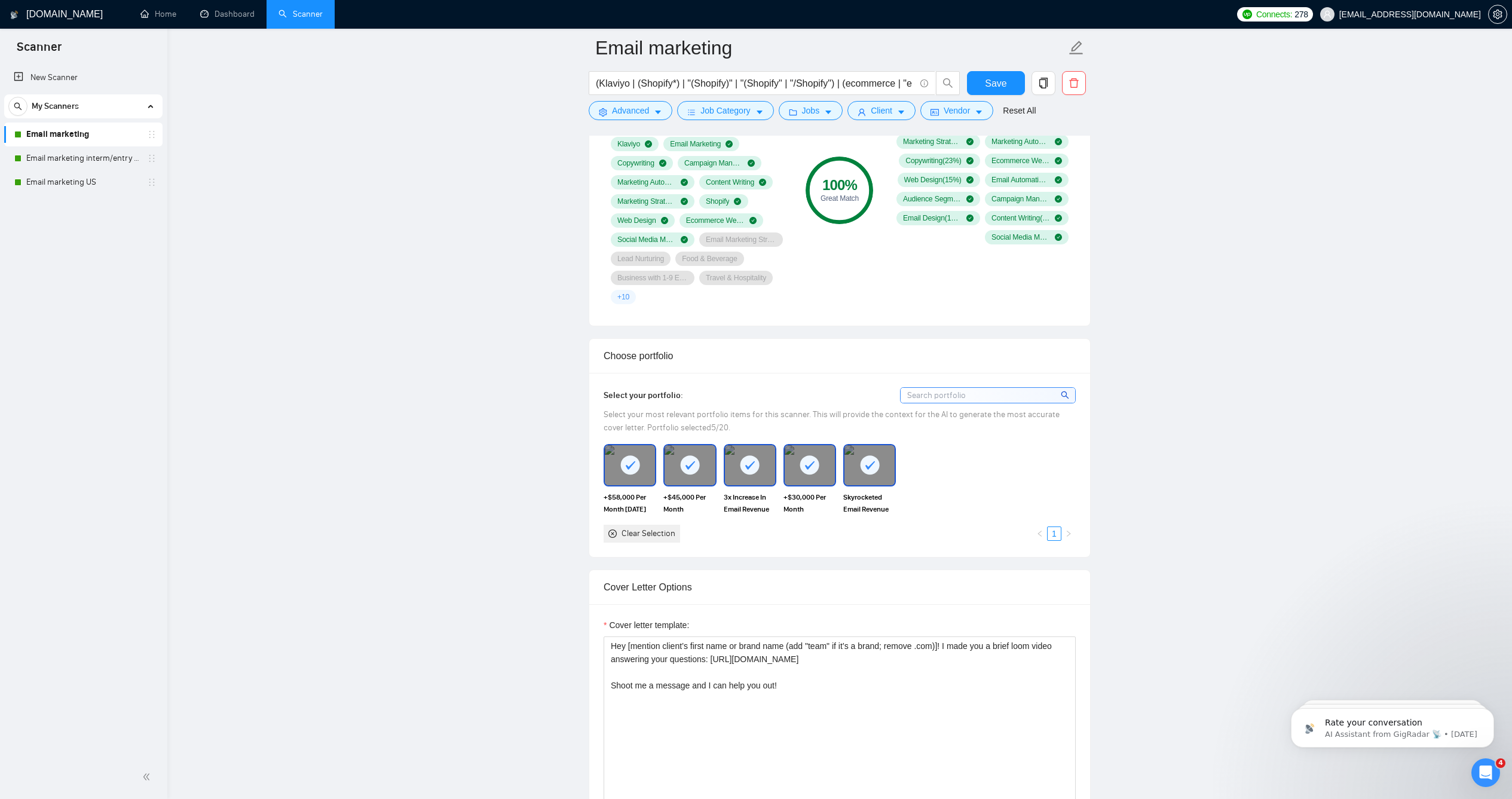
scroll to position [981, 0]
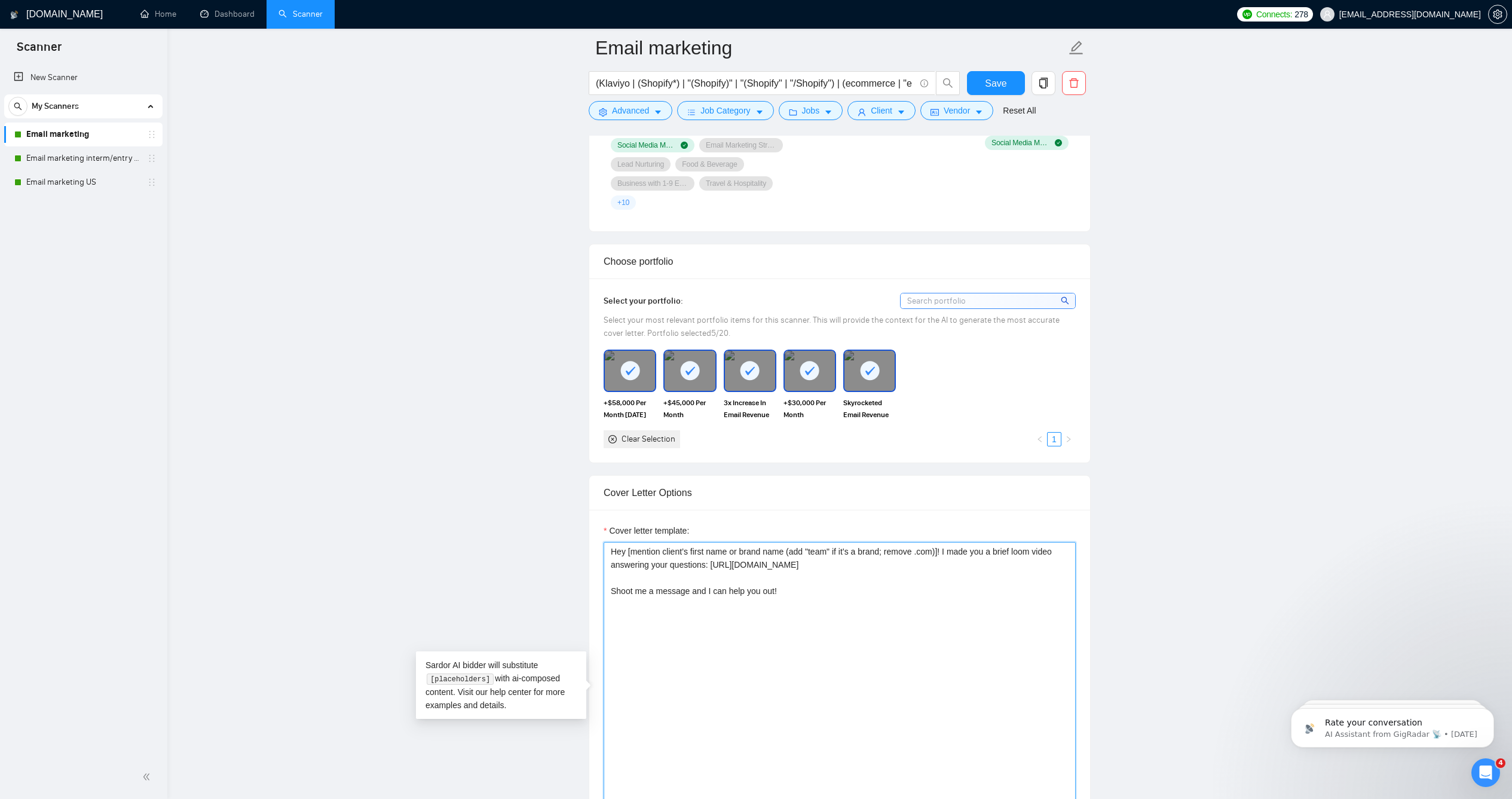
drag, startPoint x: 883, startPoint y: 571, endPoint x: 840, endPoint y: 567, distance: 43.2
click at [840, 567] on textarea "Hey [mention client’s first name or brand name (add "team" if it’s a brand; rem…" at bounding box center [840, 677] width 472 height 269
type textarea "Hey [mention client’s first name or brand name (add "team" if a name is availab…"
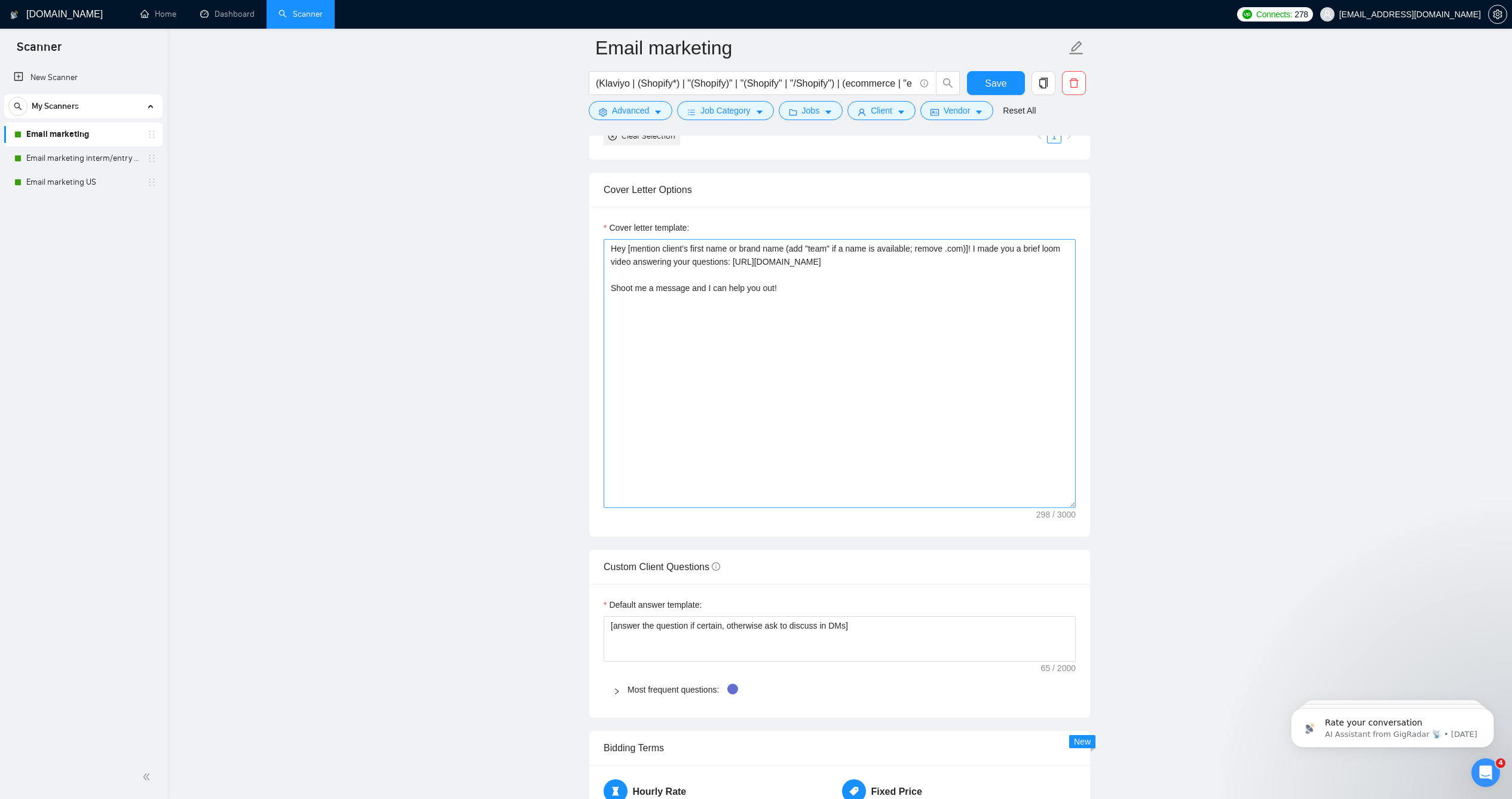
scroll to position [1042, 0]
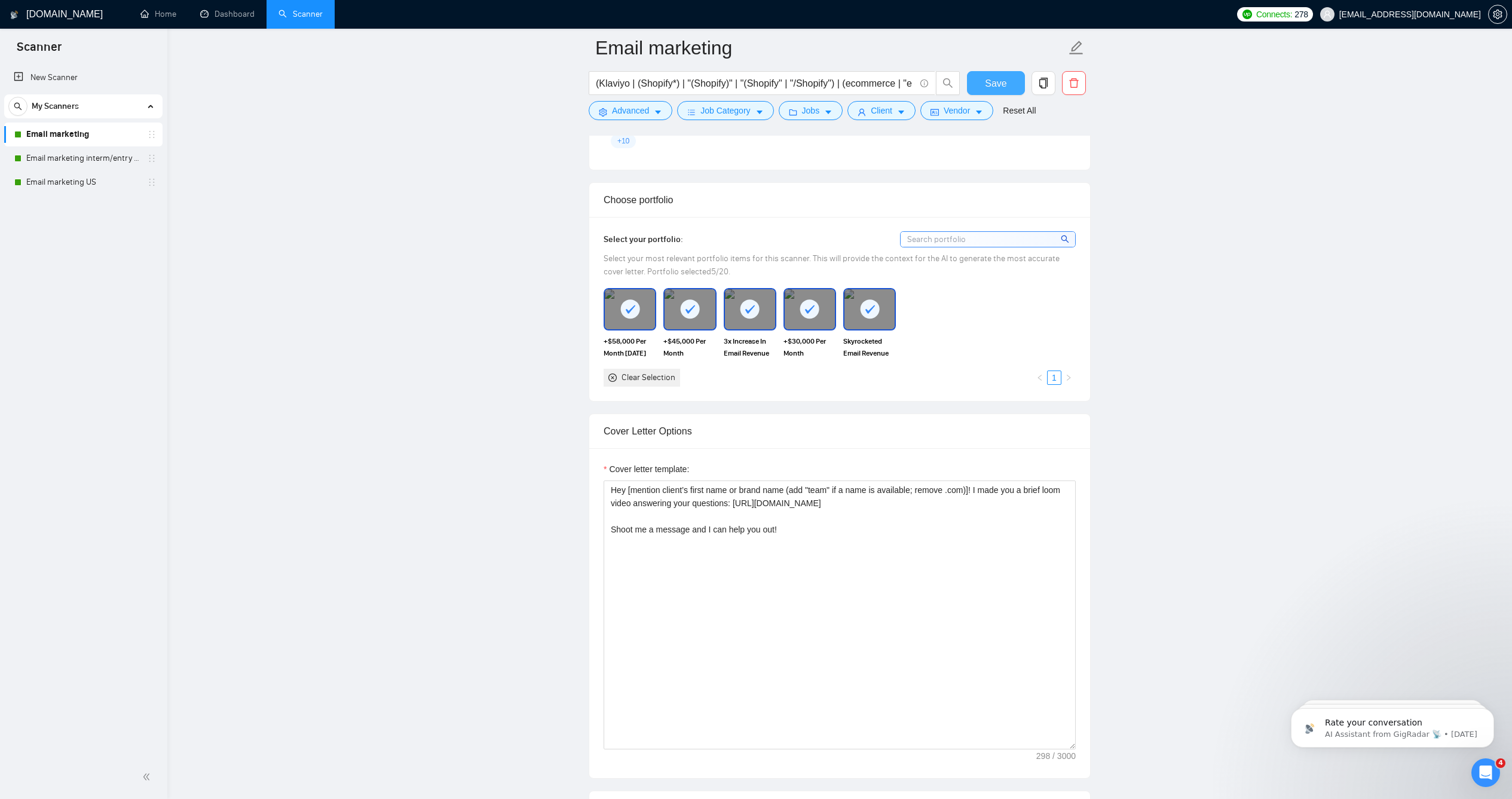
click at [997, 78] on span "Save" at bounding box center [996, 84] width 22 height 15
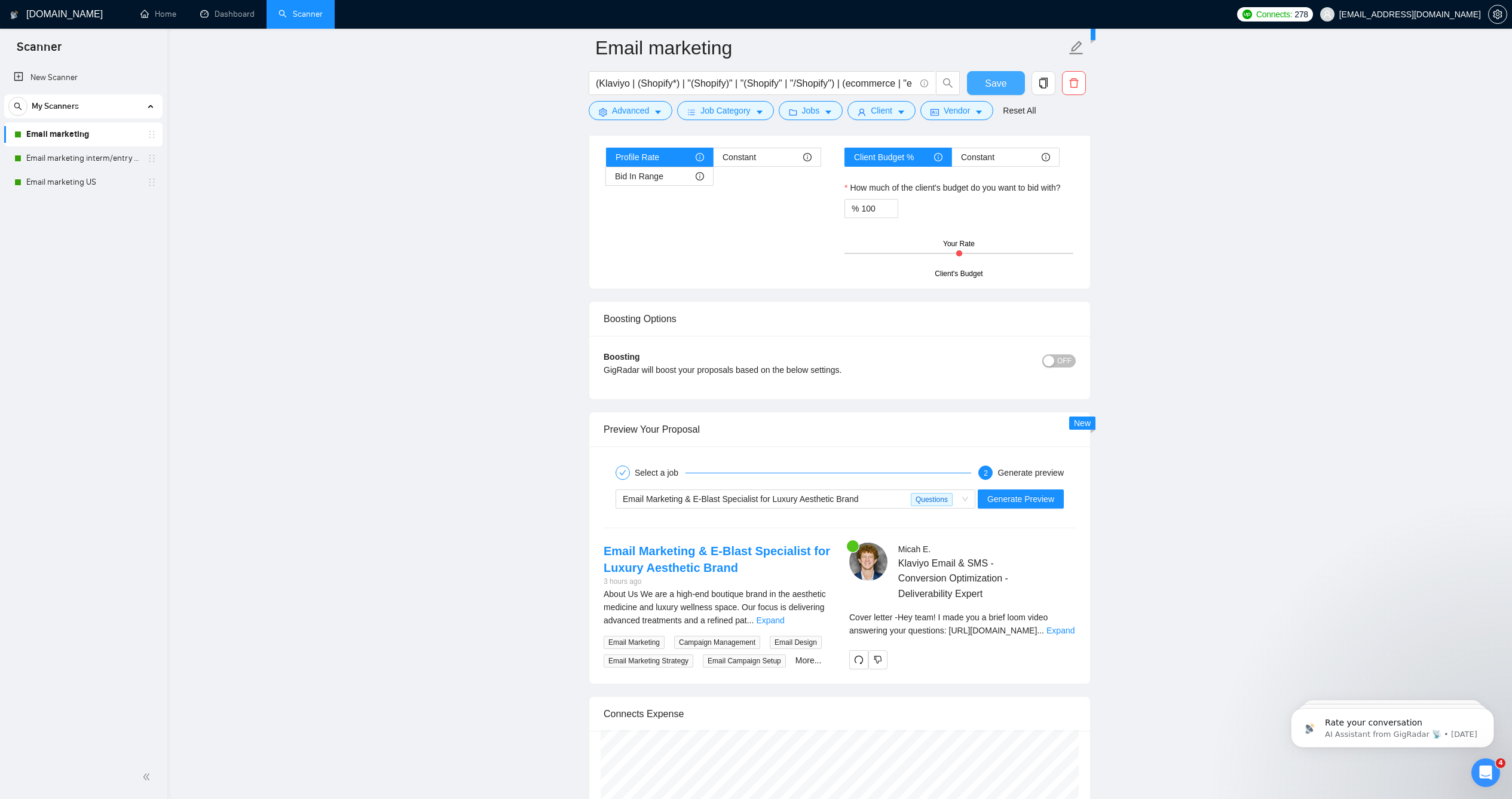
scroll to position [1989, 0]
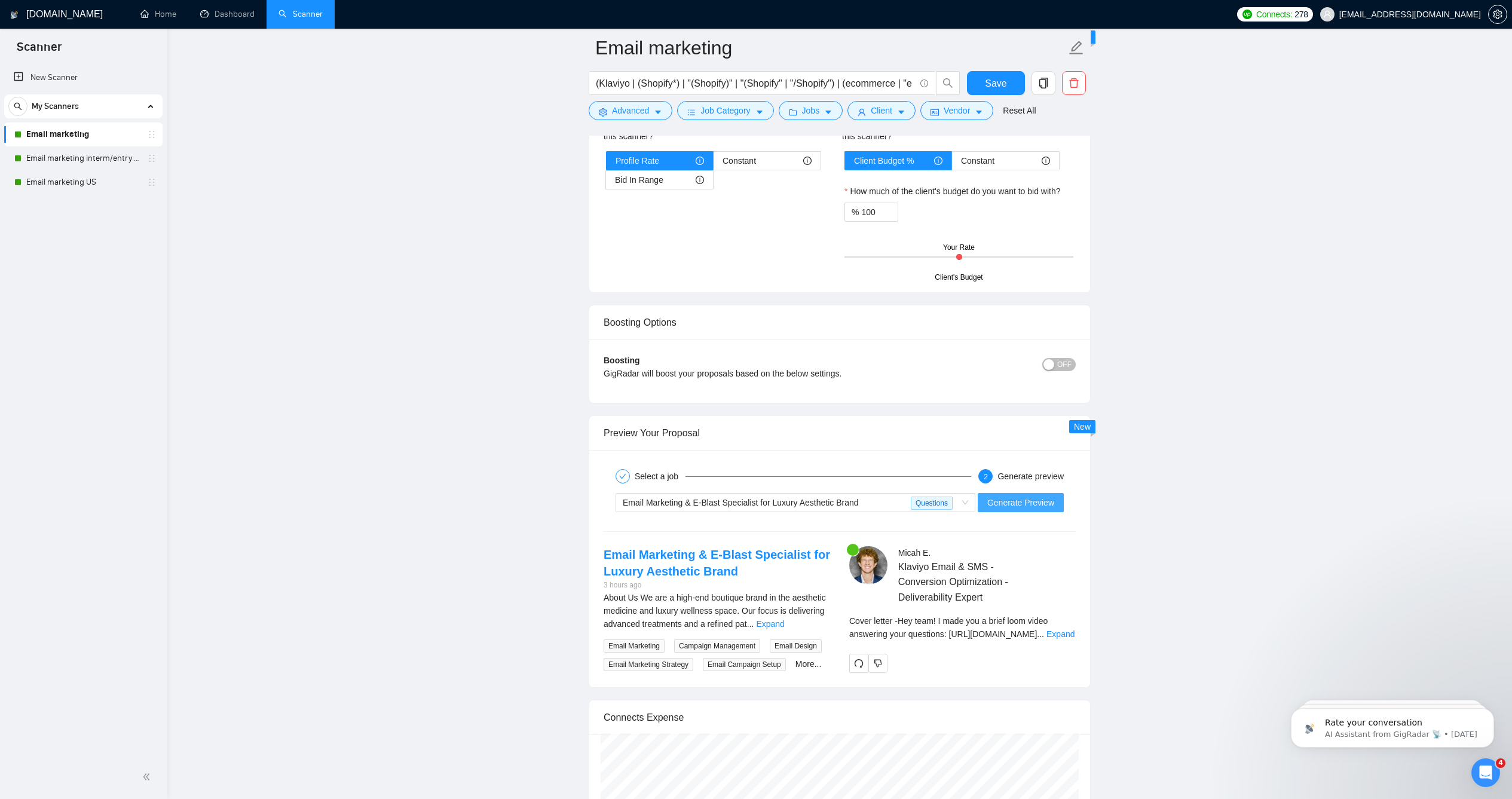
click at [1023, 509] on span "Generate Preview" at bounding box center [1021, 503] width 67 height 13
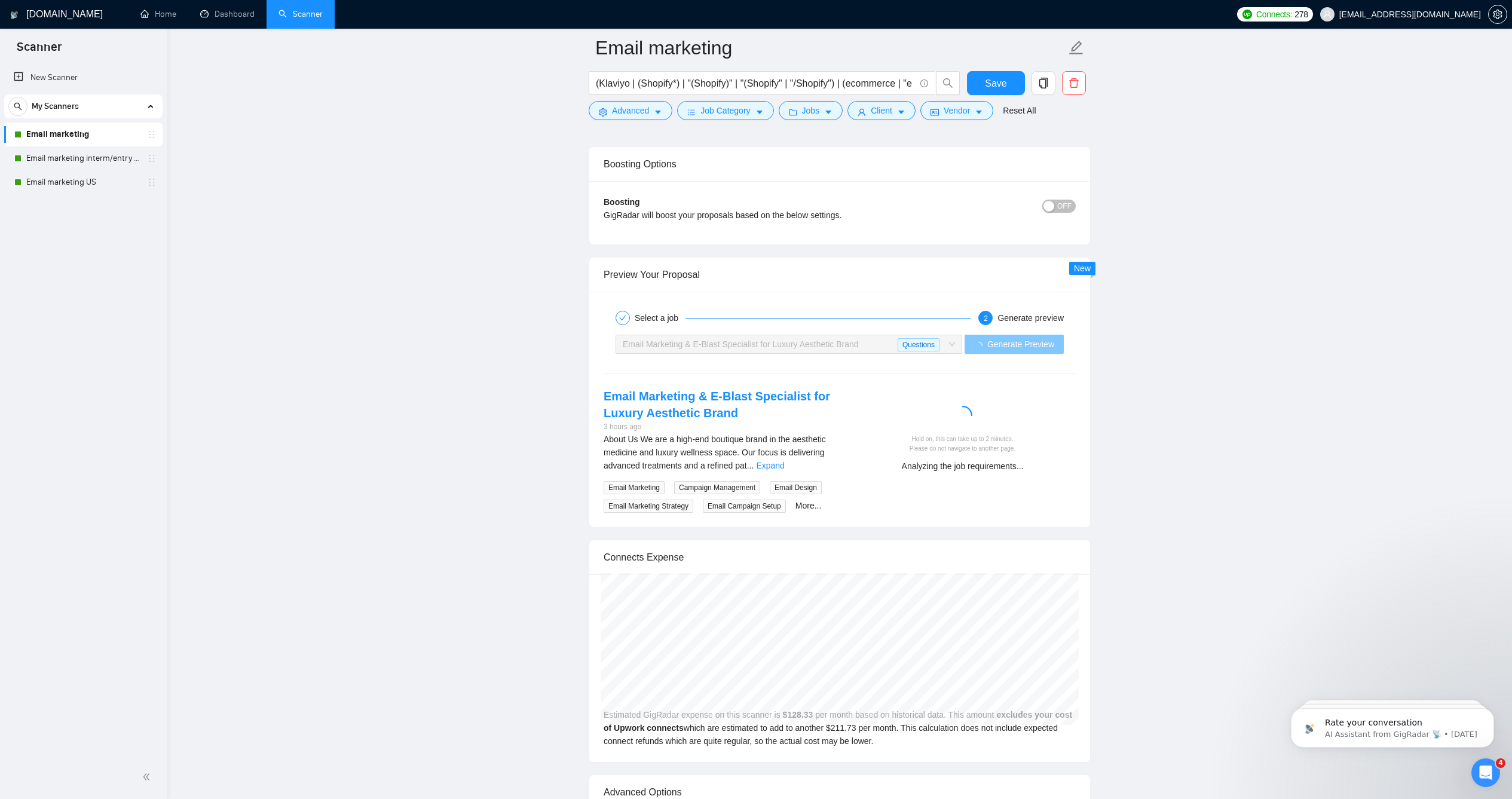
scroll to position [2169, 0]
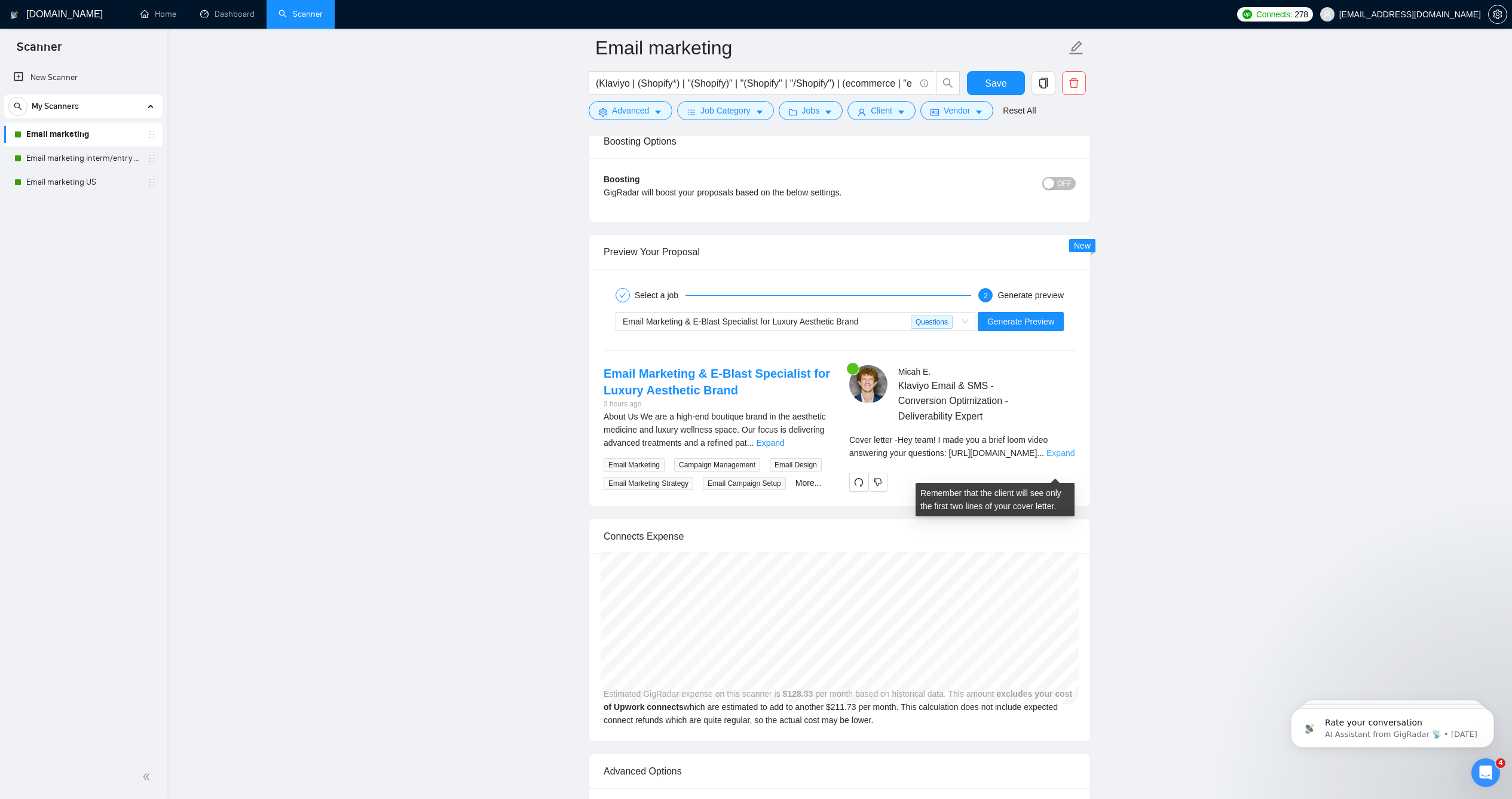
click at [1047, 458] on link "Expand" at bounding box center [1061, 453] width 28 height 10
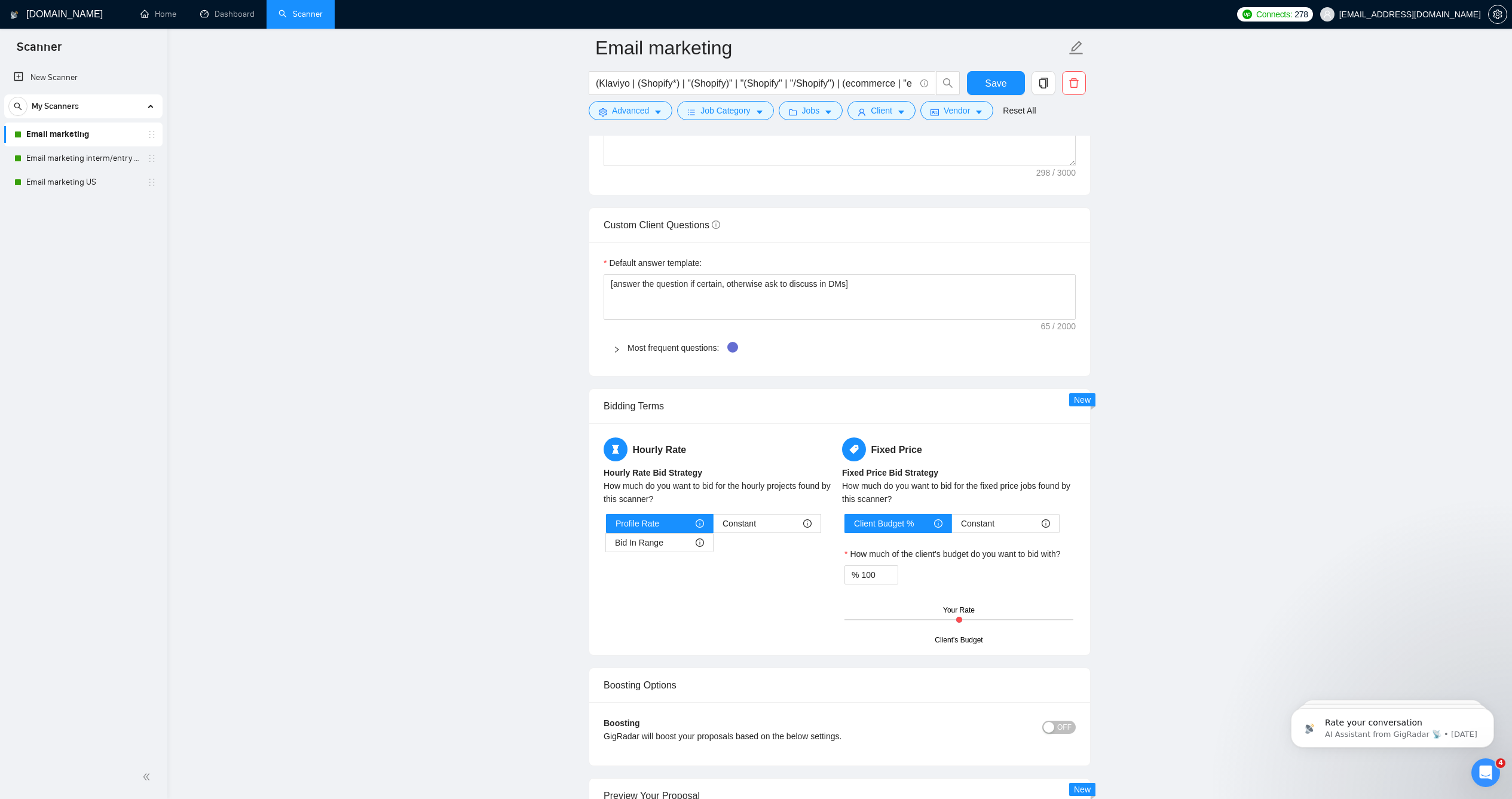
scroll to position [1242, 0]
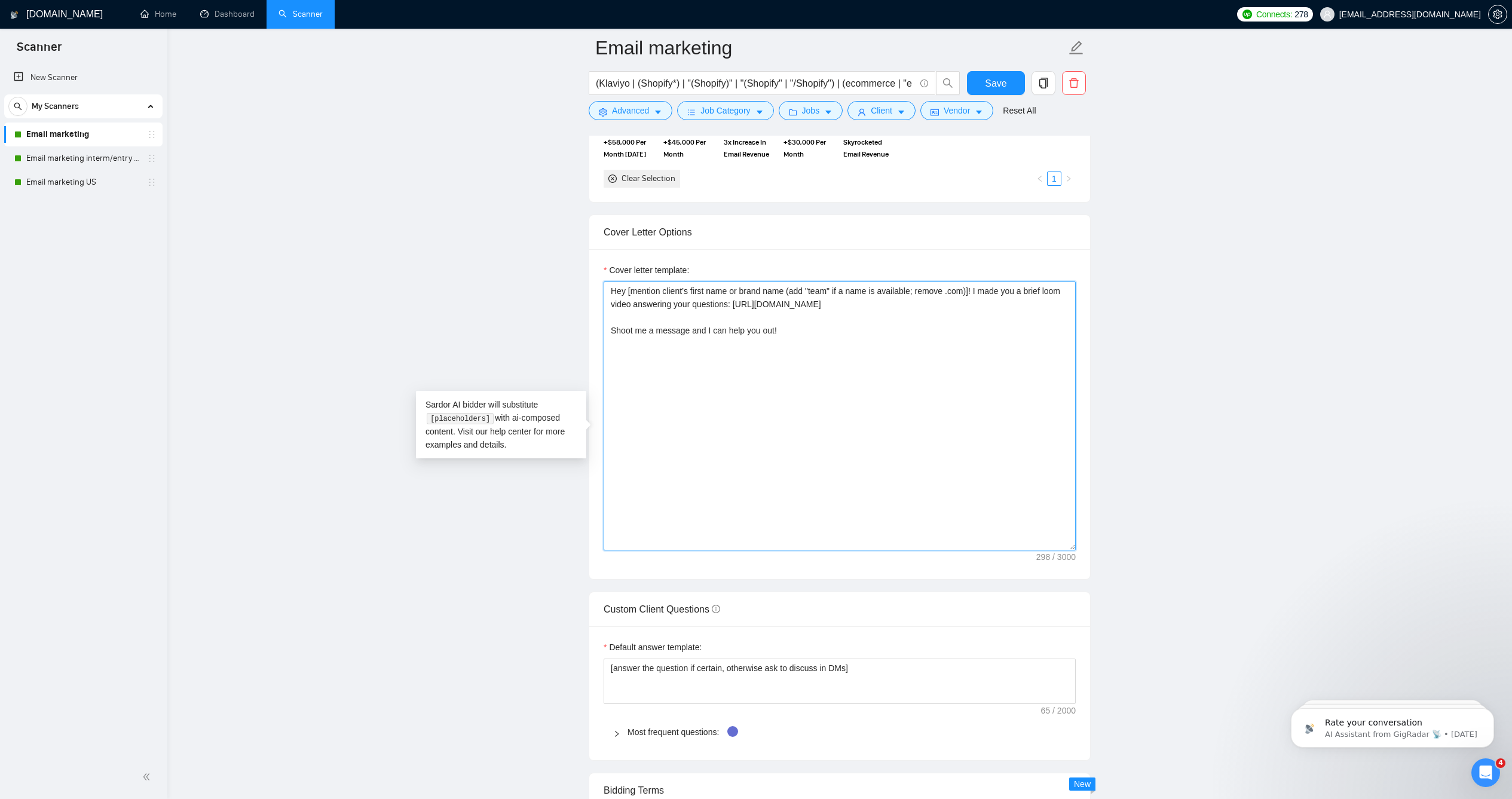
drag, startPoint x: 778, startPoint y: 366, endPoint x: 575, endPoint y: 364, distance: 203.0
click at [575, 364] on main "Email marketing (Klaviyo | (Shopify*) | "(Shopify)" | "(Shopify" | "/Shopify") …" at bounding box center [840, 744] width 1307 height 3878
click at [1144, 374] on main "Email marketing (Klaviyo | (Shopify*) | "(Shopify)" | "(Shopify" | "/Shopify") …" at bounding box center [840, 744] width 1307 height 3878
drag, startPoint x: 784, startPoint y: 364, endPoint x: 546, endPoint y: 288, distance: 249.8
click at [546, 288] on main "Email marketing (Klaviyo | (Shopify*) | "(Shopify)" | "(Shopify" | "/Shopify") …" at bounding box center [840, 744] width 1307 height 3878
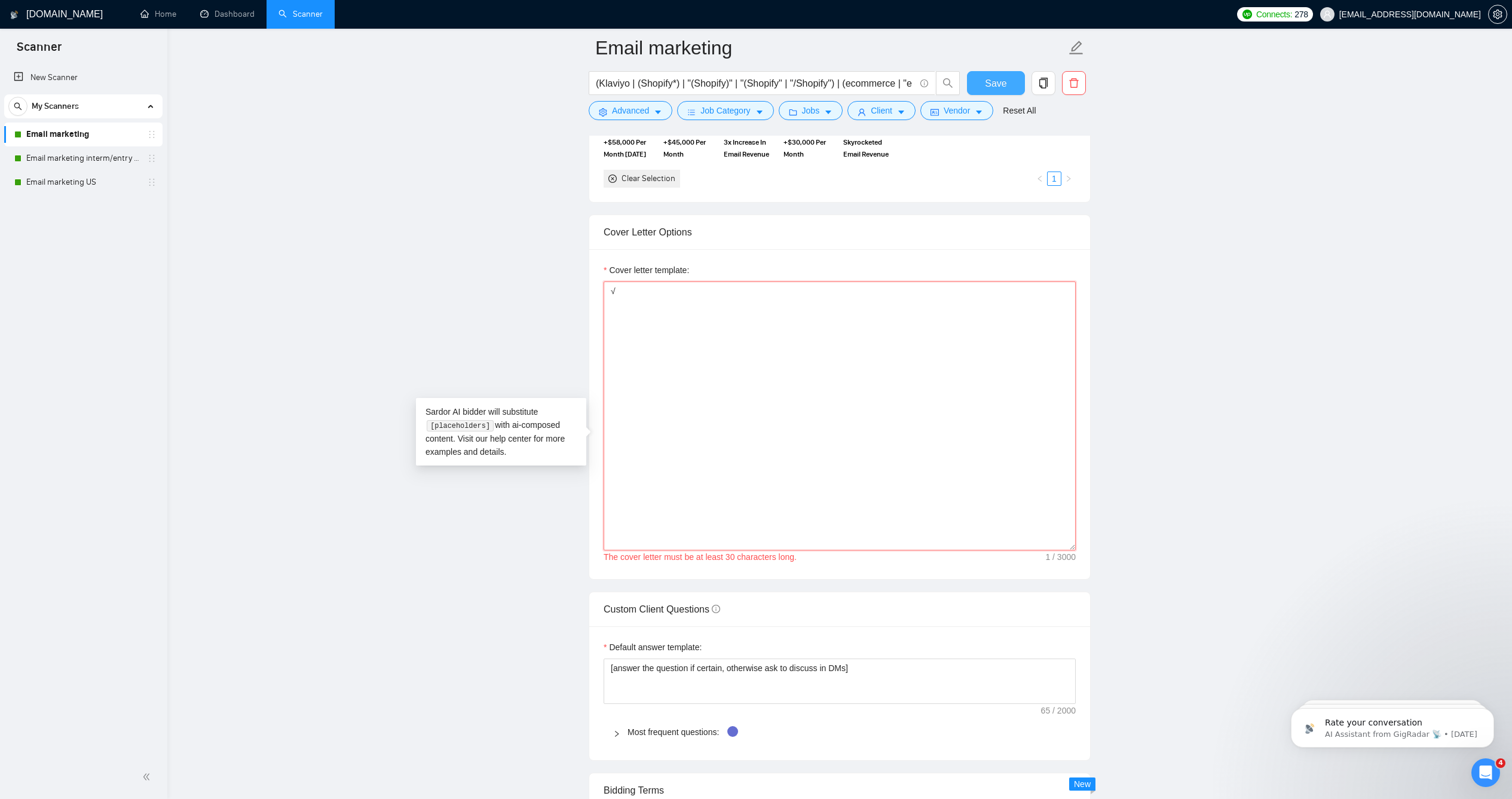
type textarea "Hey [mention client’s first name or brand name (add "team" if a name is availab…"
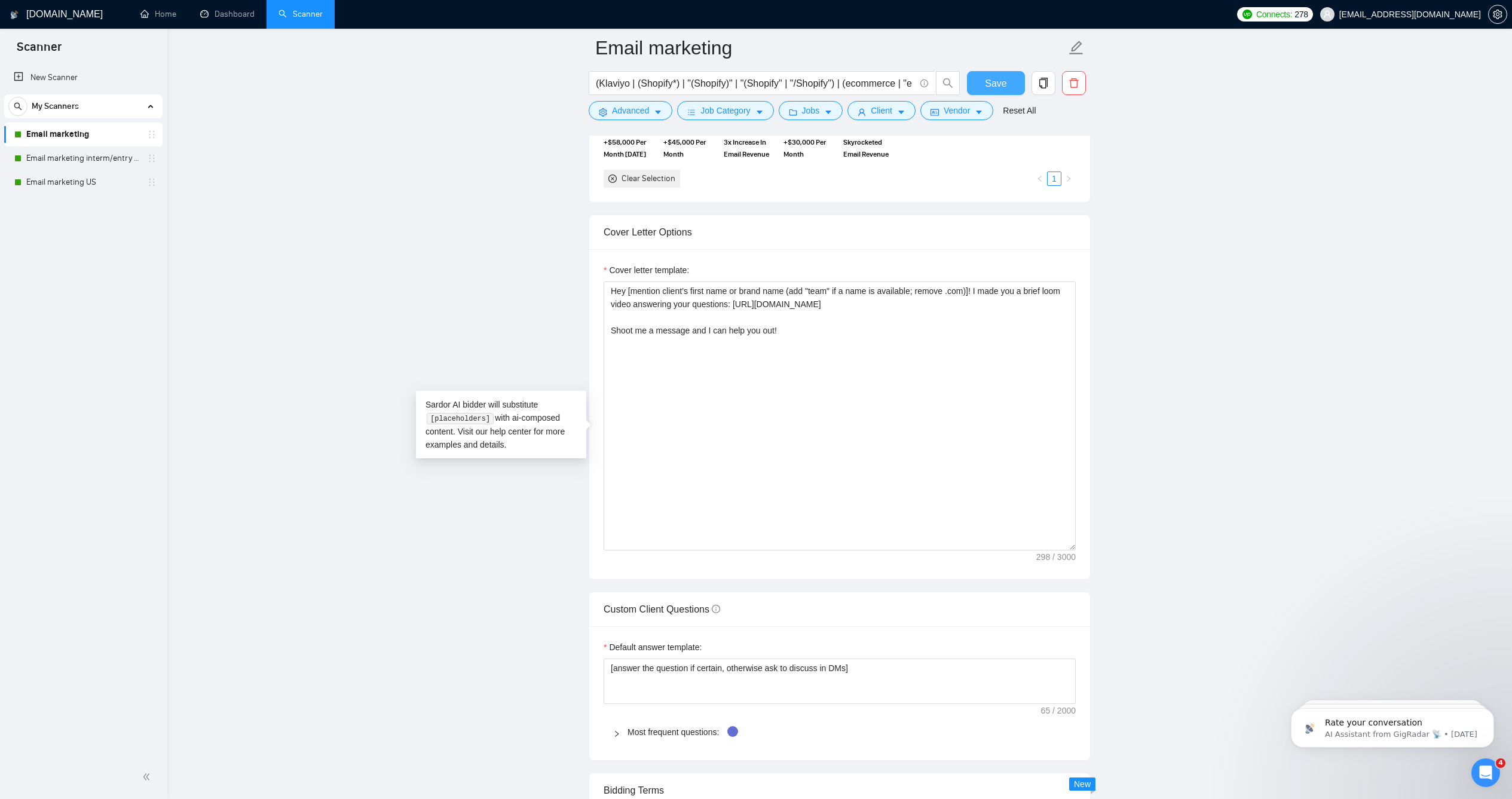
click at [985, 78] on span "Save" at bounding box center [996, 84] width 22 height 15
click at [86, 168] on link "Email marketing interm/entry level" at bounding box center [83, 158] width 114 height 24
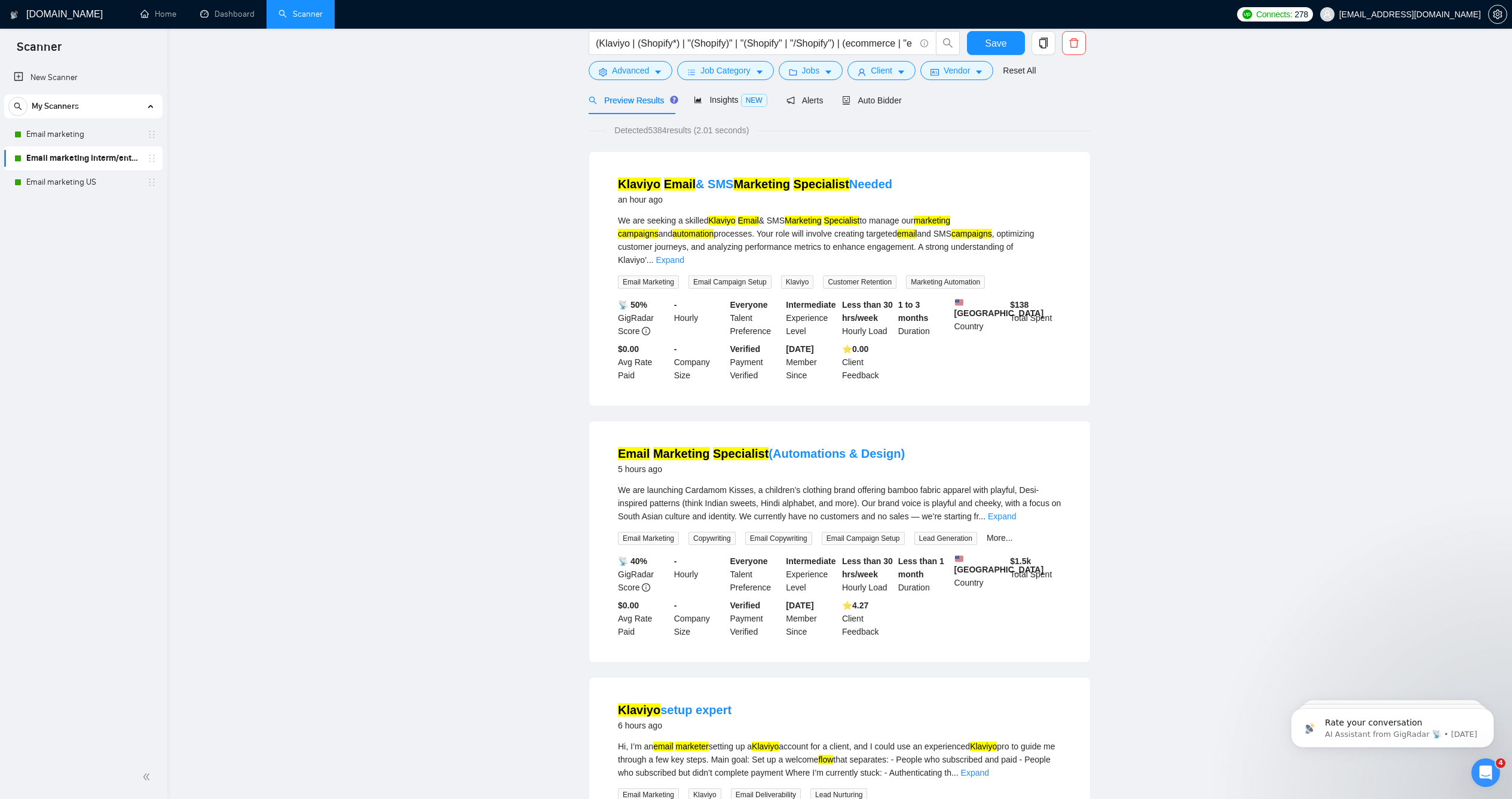
scroll to position [4, 0]
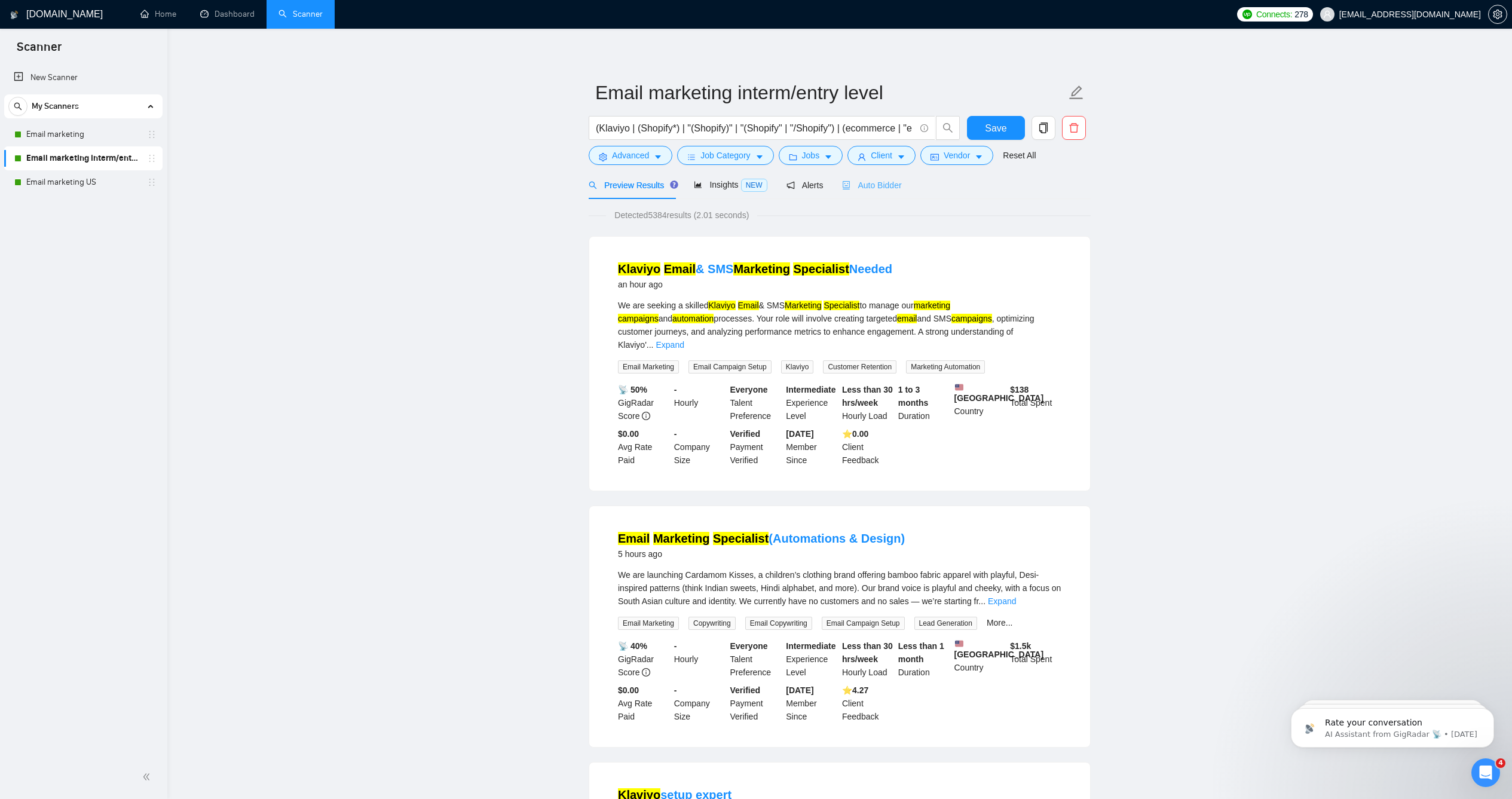
click at [872, 199] on div "Auto Bidder" at bounding box center [871, 185] width 59 height 28
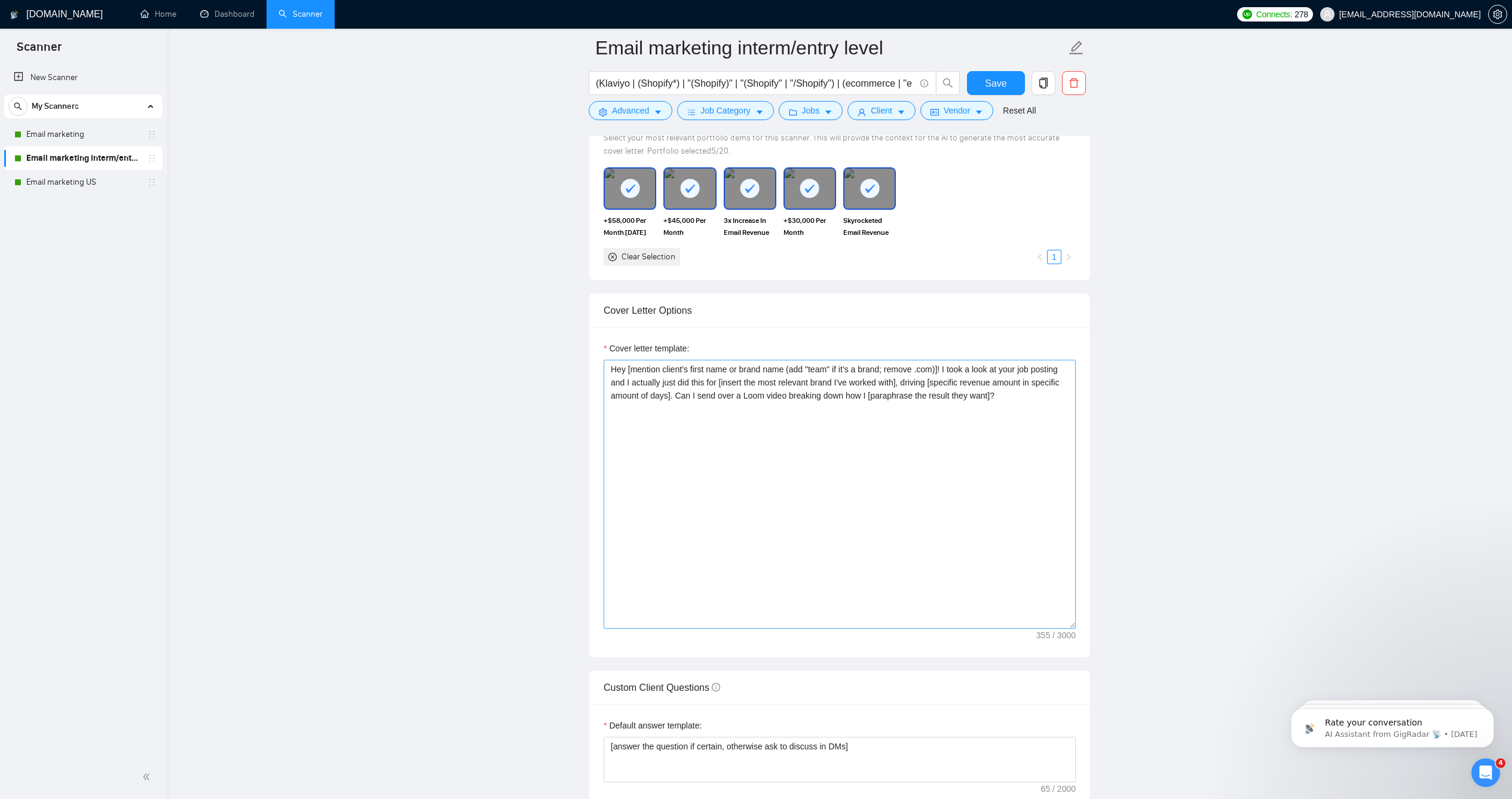
scroll to position [1290, 0]
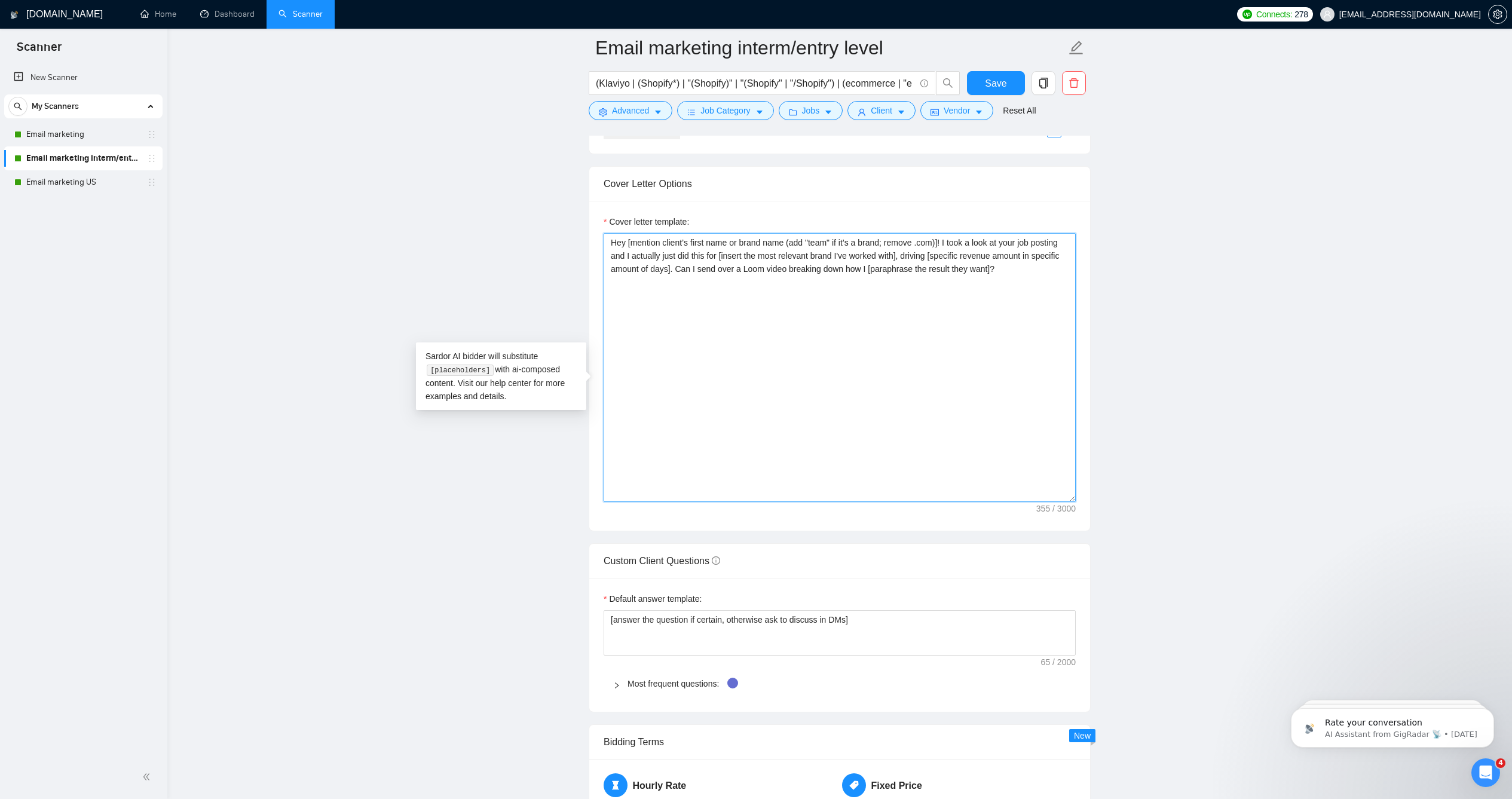
drag, startPoint x: 1054, startPoint y: 293, endPoint x: 548, endPoint y: 231, distance: 509.8
click at [548, 231] on main "Email marketing interm/entry level (Klaviyo | (Shopify*) | "(Shopify)" | "(Shop…" at bounding box center [840, 543] width 1307 height 3569
paste textarea "a name is available; remove .com)]! I made you a brief loom video answering you…"
type textarea "Hey [mention client’s first name or brand name (add "team" if a name is availab…"
click at [477, 227] on main "Email marketing interm/entry level (Klaviyo | (Shopify*) | "(Shopify)" | "(Shop…" at bounding box center [840, 543] width 1307 height 3569
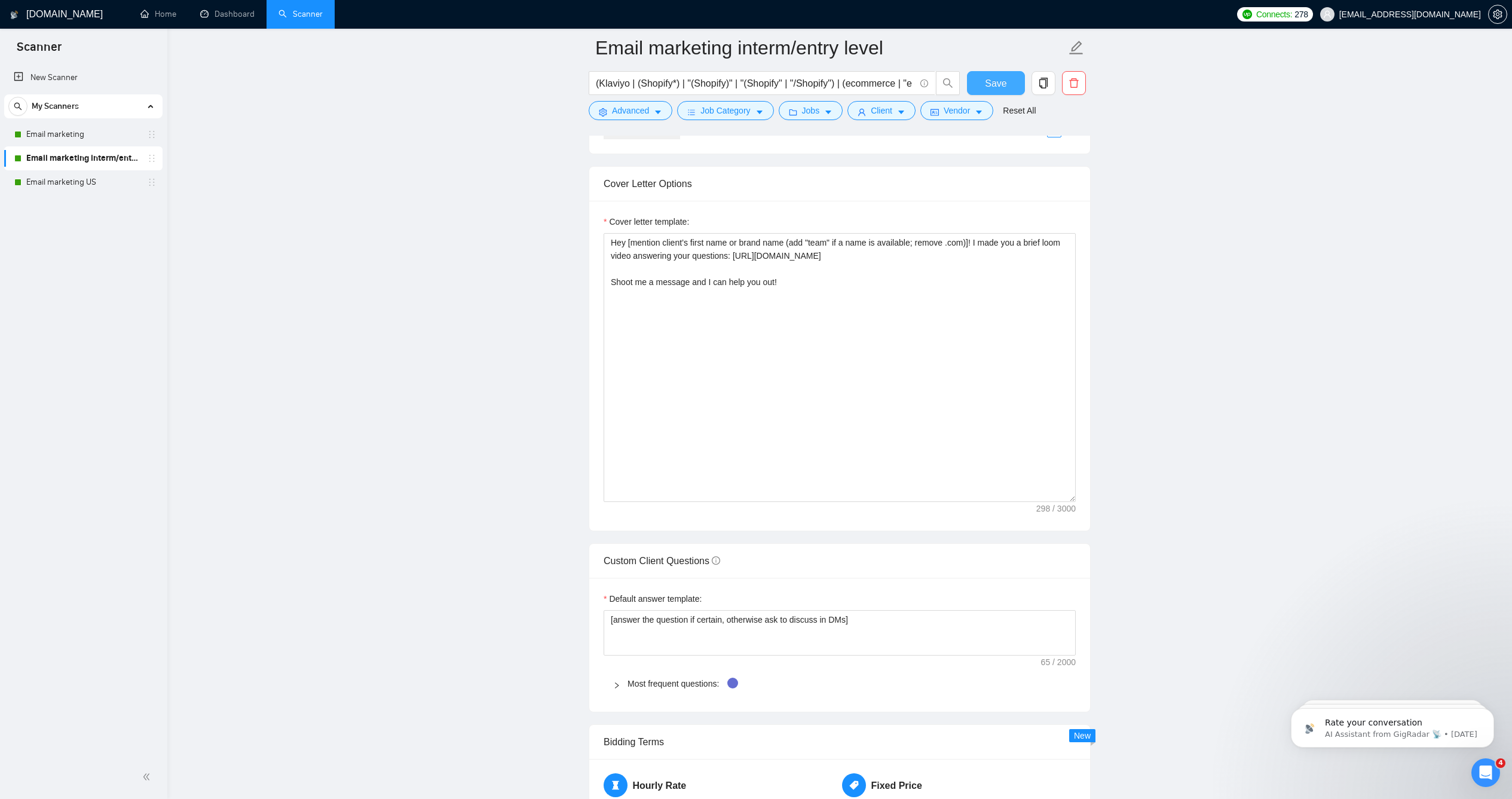
drag, startPoint x: 985, startPoint y: 81, endPoint x: 336, endPoint y: 188, distance: 657.8
click at [985, 81] on span "Save" at bounding box center [996, 84] width 22 height 15
click at [79, 184] on link "Email marketing US" at bounding box center [83, 182] width 114 height 24
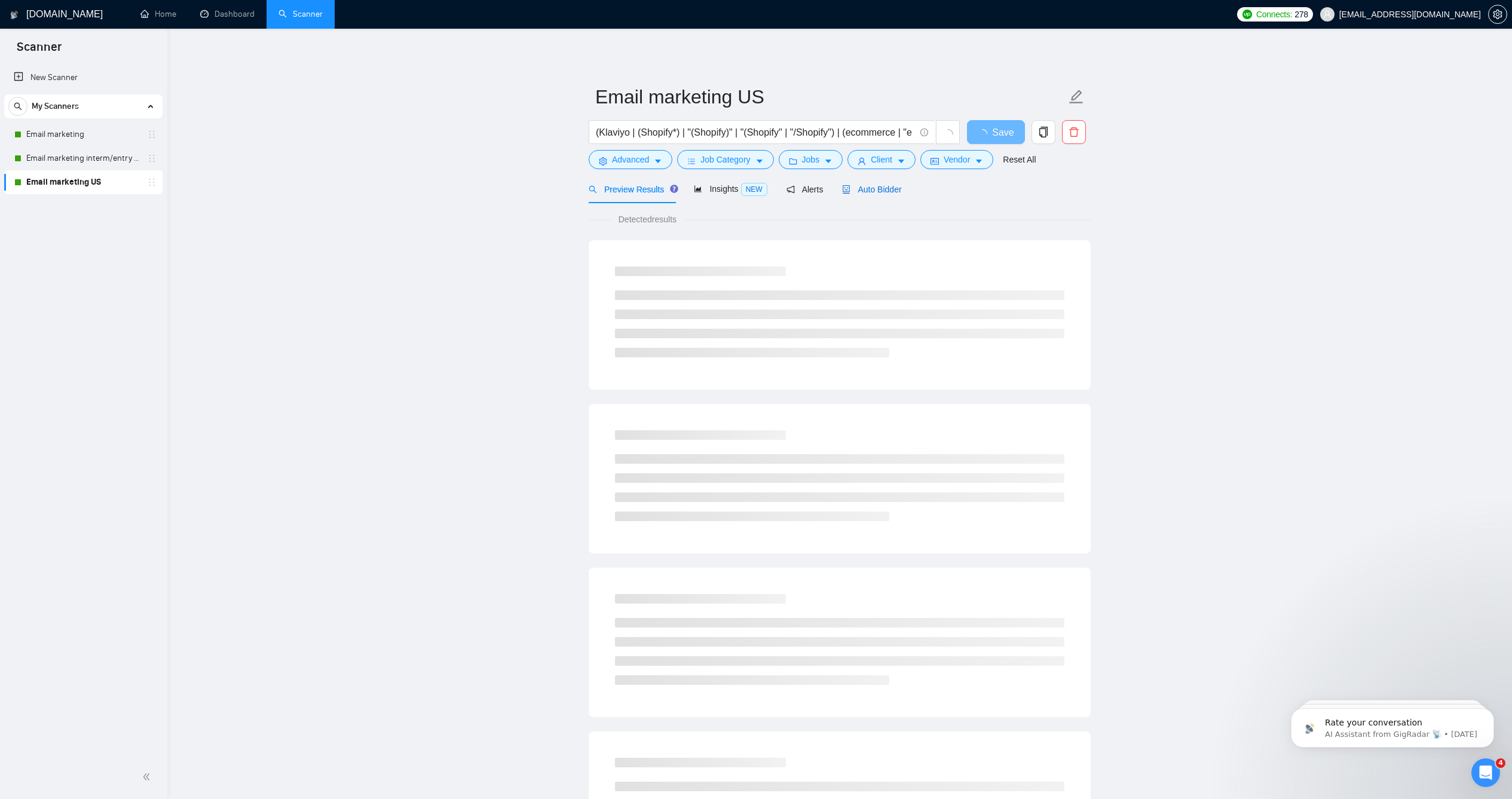
click at [856, 194] on span "Auto Bidder" at bounding box center [871, 189] width 59 height 10
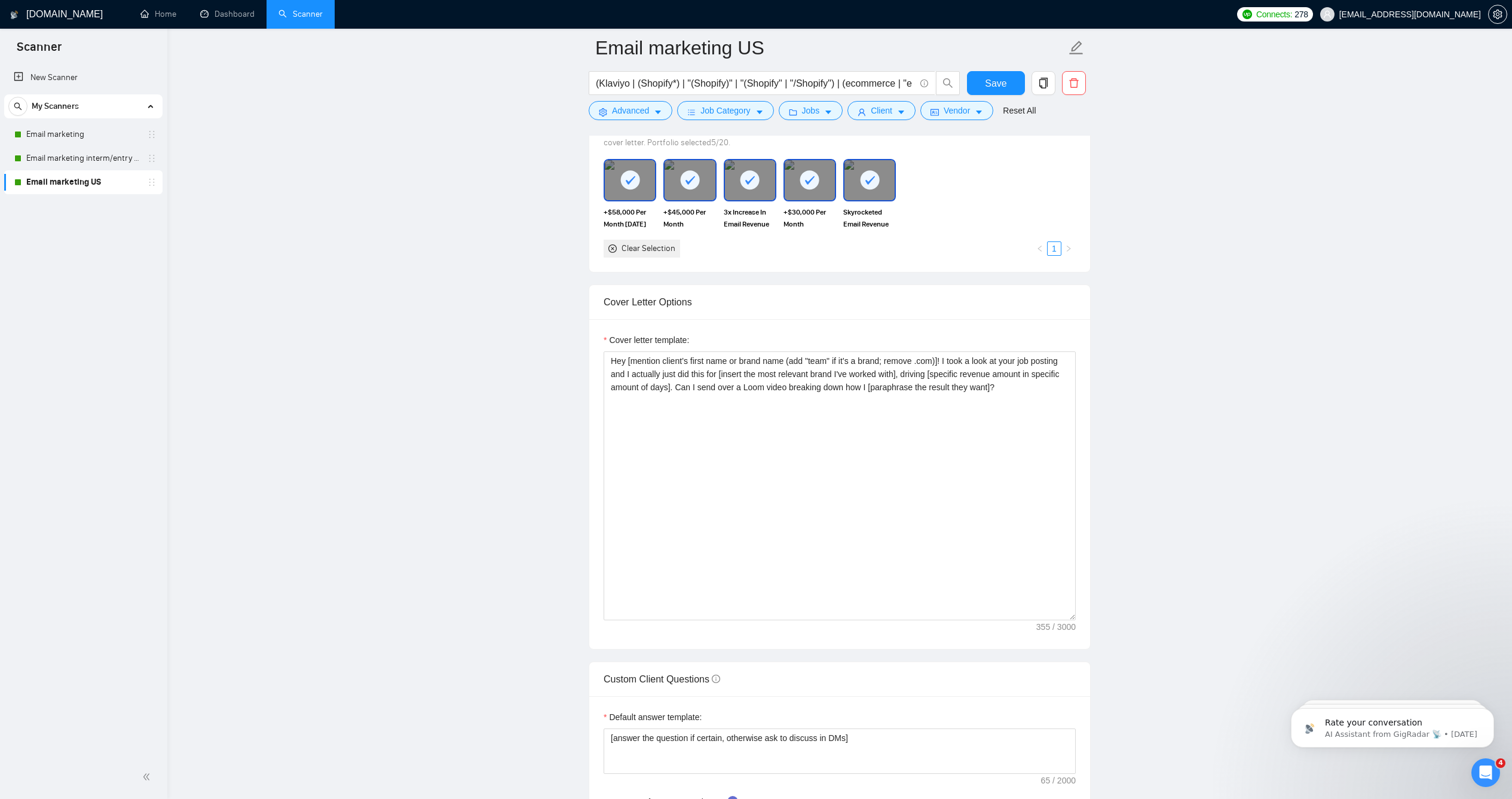
scroll to position [1166, 0]
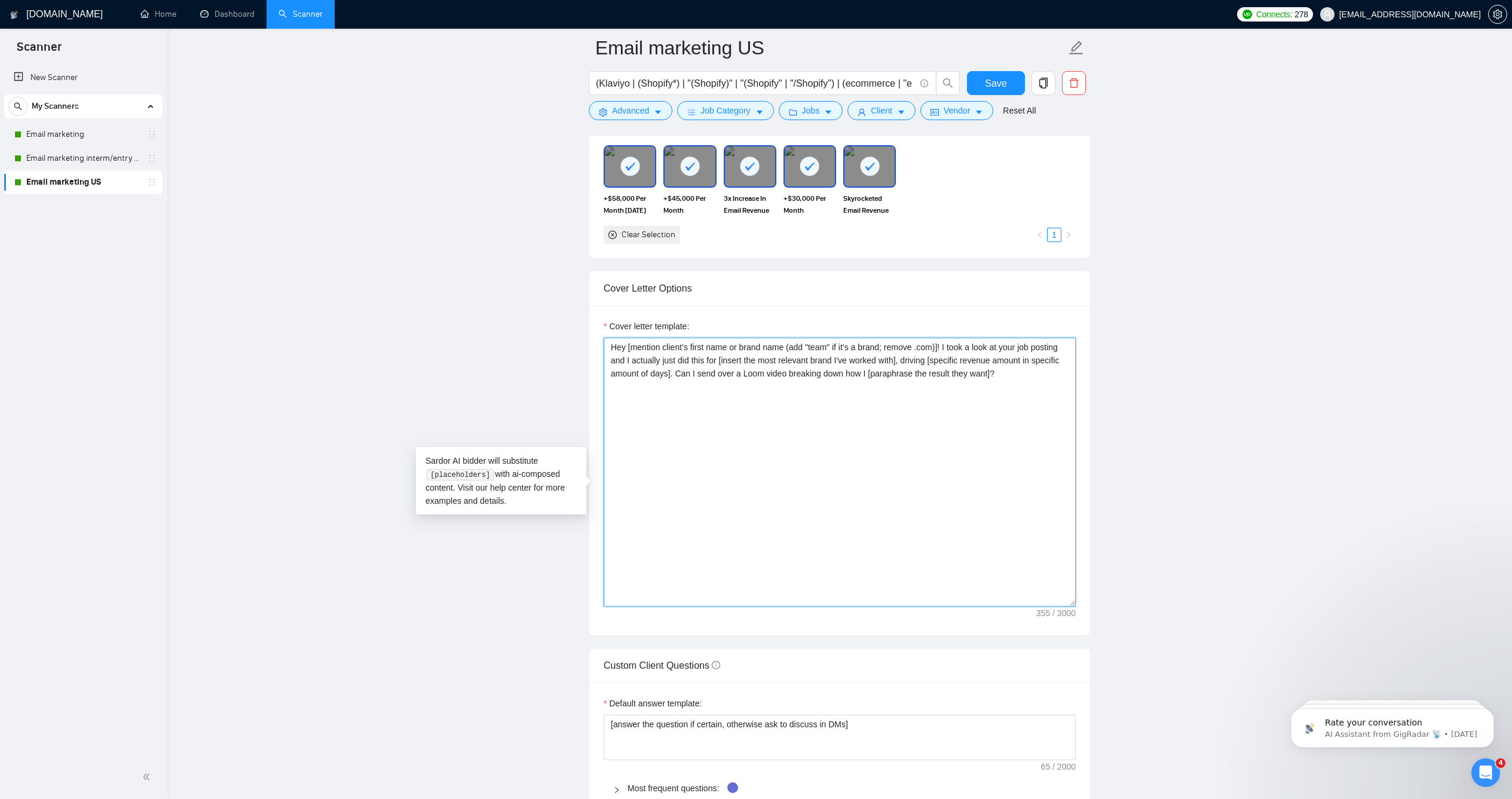
drag, startPoint x: 1046, startPoint y: 388, endPoint x: 657, endPoint y: 336, distance: 392.5
click at [657, 336] on div "Cover letter template: Hey [mention client’s first name or brand name (add "tea…" at bounding box center [840, 470] width 501 height 330
paste textarea "a name is available; remove .com)]! I made you a brief loom video answering you…"
type textarea "Hey [mention client’s first name or brand name (add "team" if a name is availab…"
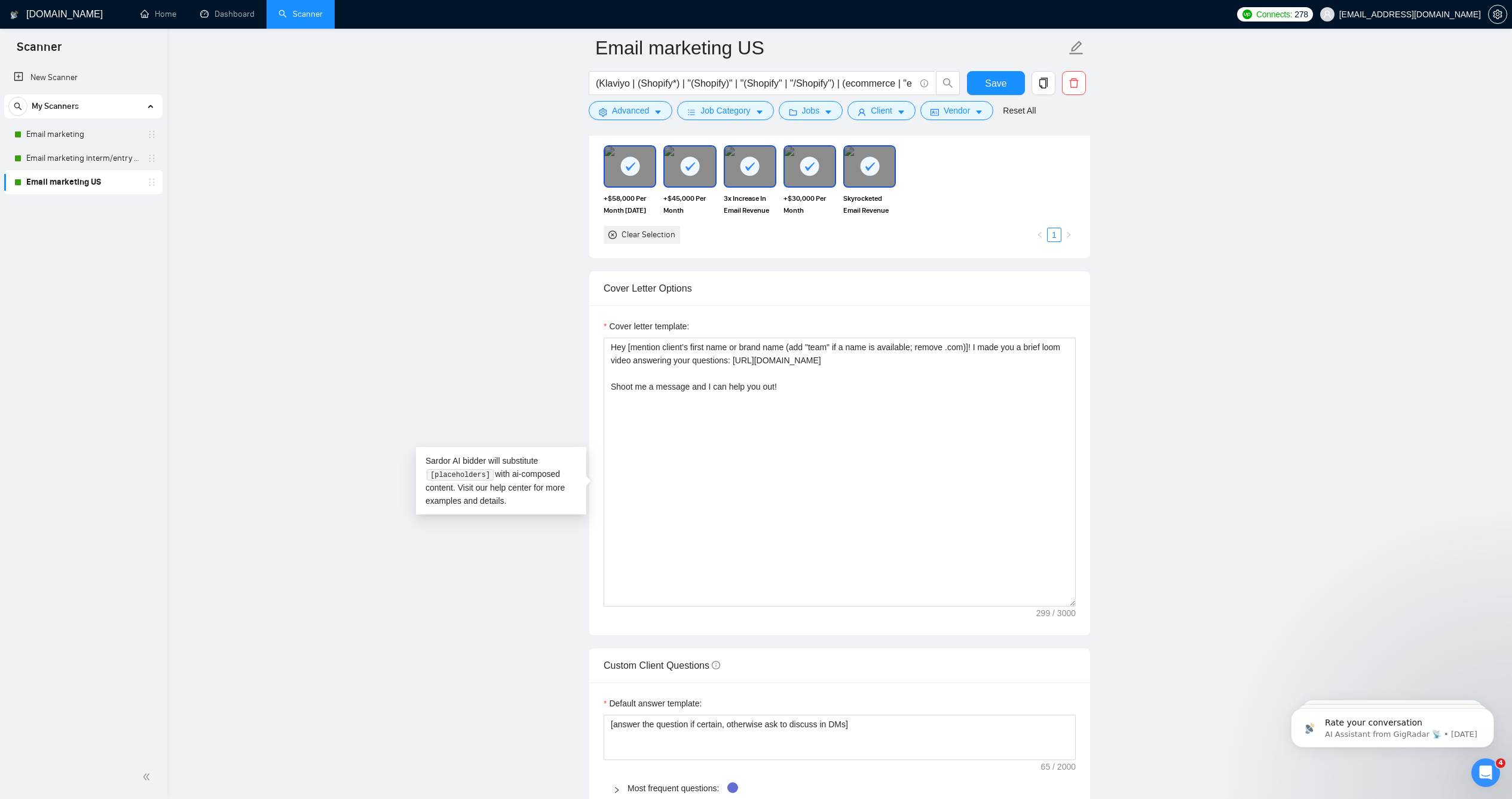
click at [509, 318] on main "Email marketing US (Klaviyo | (Shopify*) | "(Shopify)" | "(Shopify" | "/Shopify…" at bounding box center [840, 656] width 1307 height 3549
click at [985, 87] on span "Save" at bounding box center [996, 84] width 22 height 15
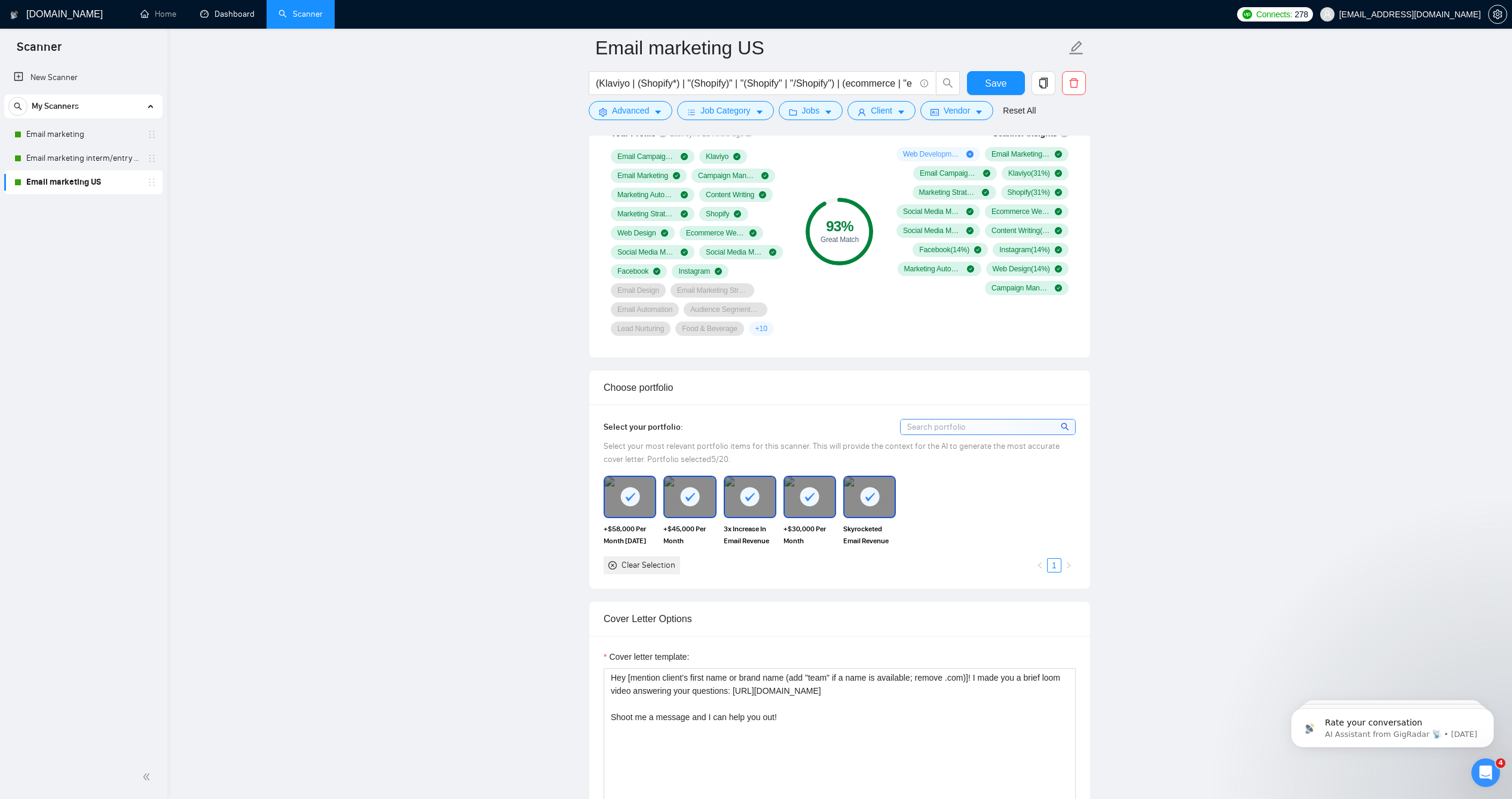
scroll to position [1018, 0]
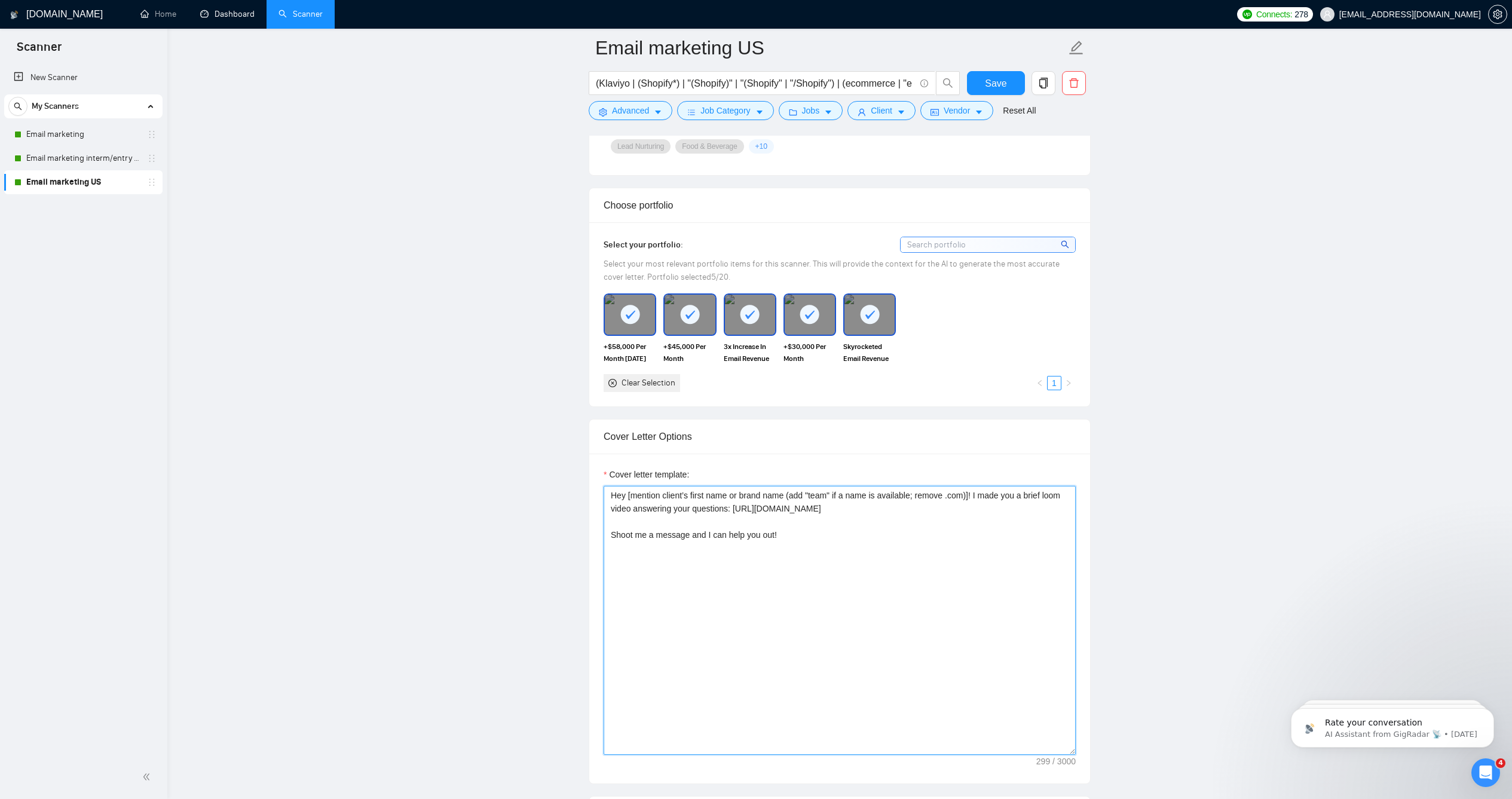
click at [806, 556] on textarea "Hey [mention client’s first name or brand name (add "team" if a name is availab…" at bounding box center [840, 620] width 472 height 269
